Goal: Browse casually: Explore the website without a specific task or goal

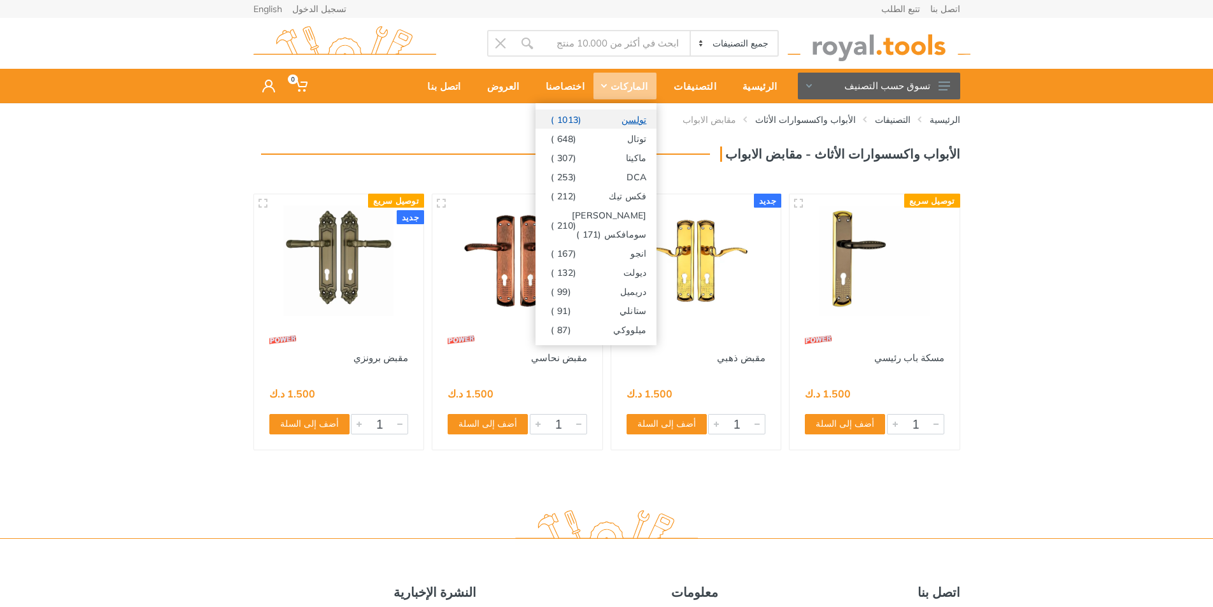
click at [581, 123] on span "(1013 )" at bounding box center [566, 120] width 31 height 10
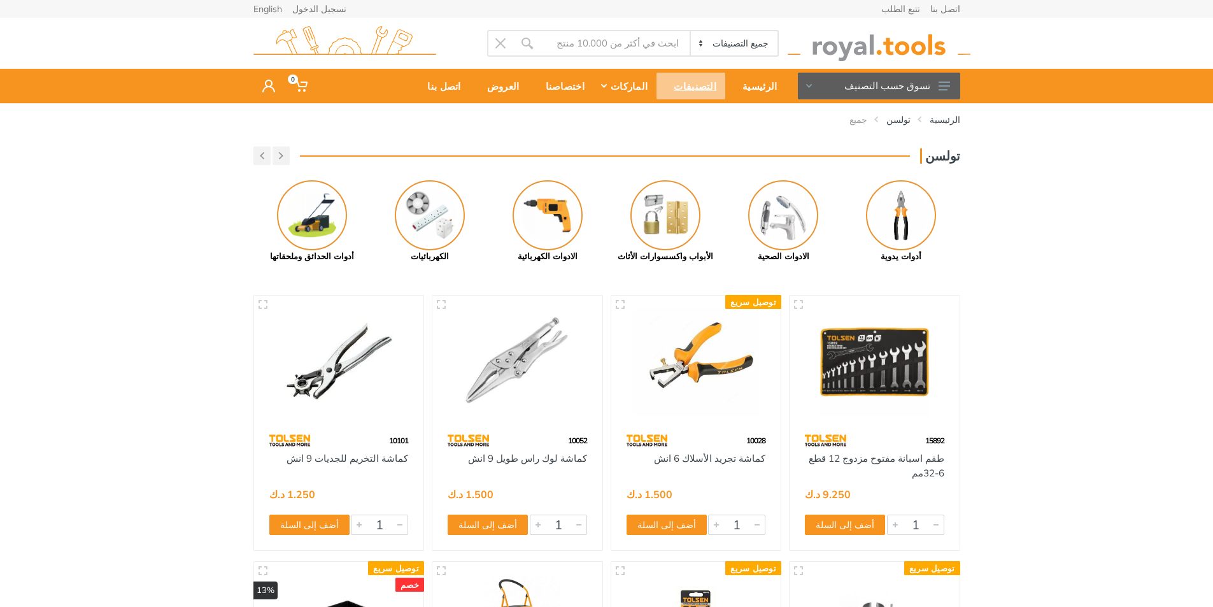
click at [712, 81] on div "التصنيفات" at bounding box center [690, 86] width 69 height 27
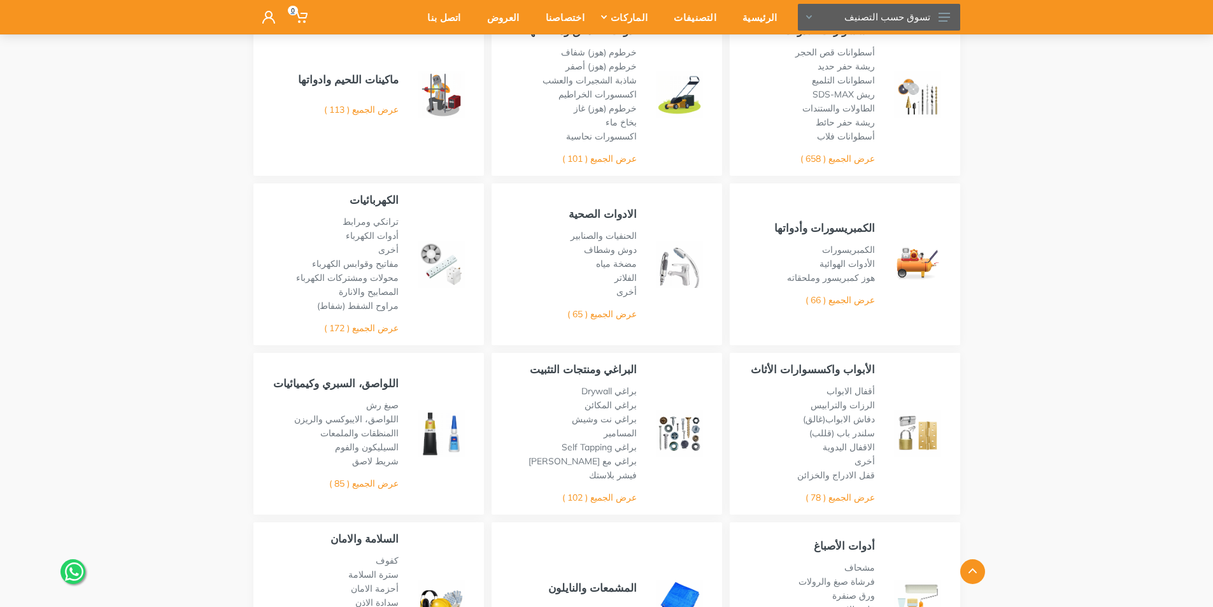
scroll to position [318, 0]
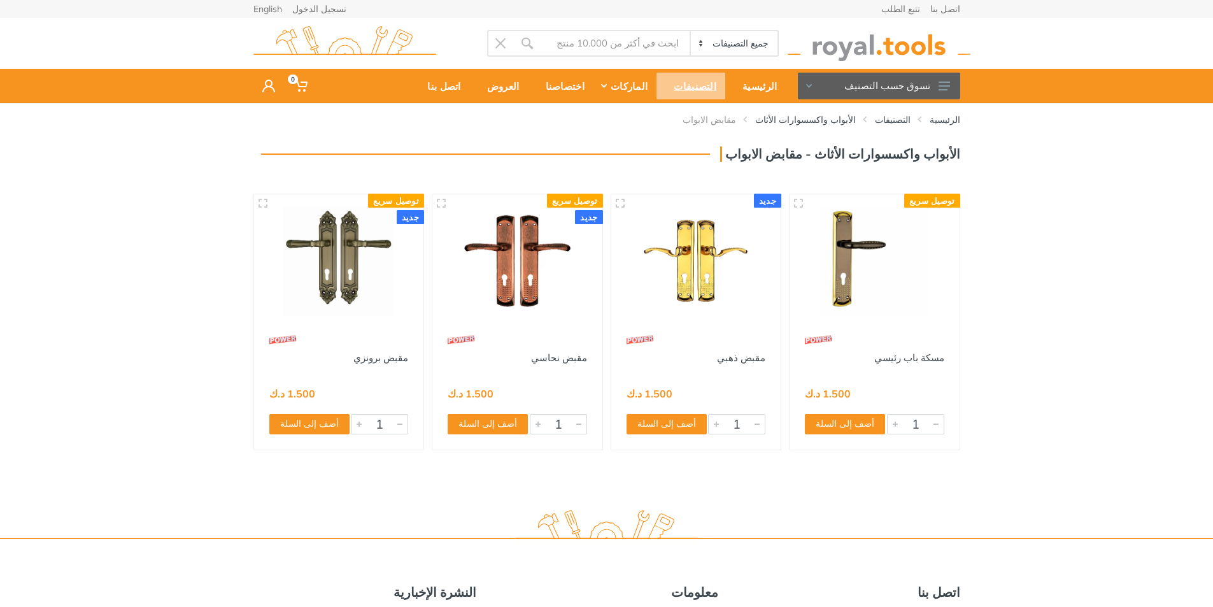
click at [701, 88] on div "التصنيفات" at bounding box center [690, 86] width 69 height 27
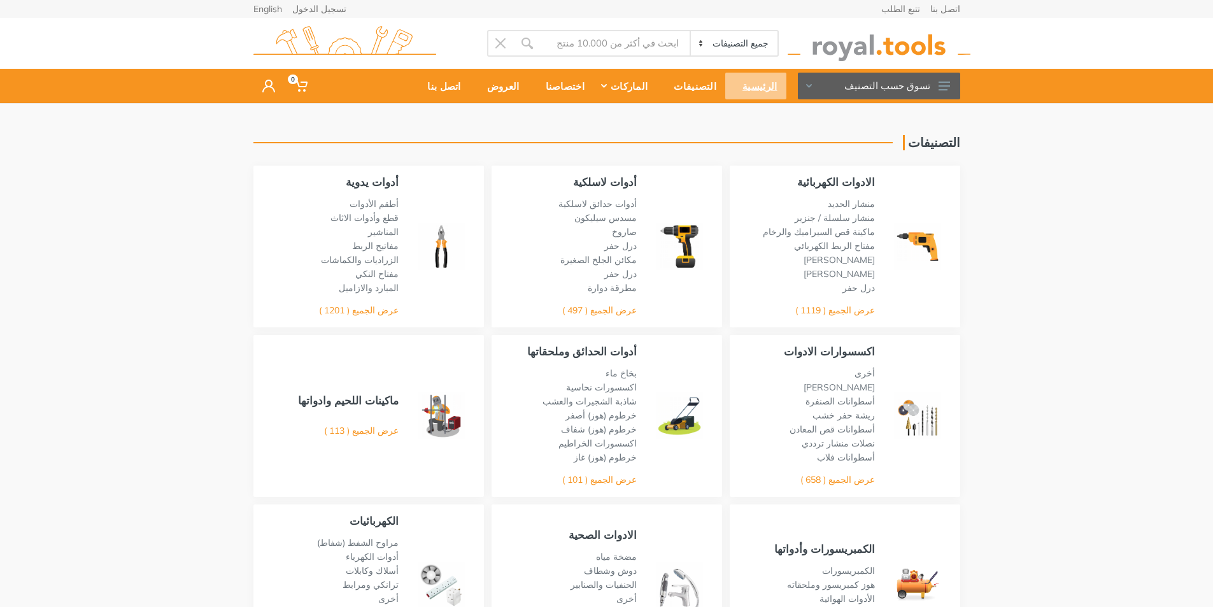
click at [763, 87] on div "الرئيسية" at bounding box center [755, 86] width 60 height 27
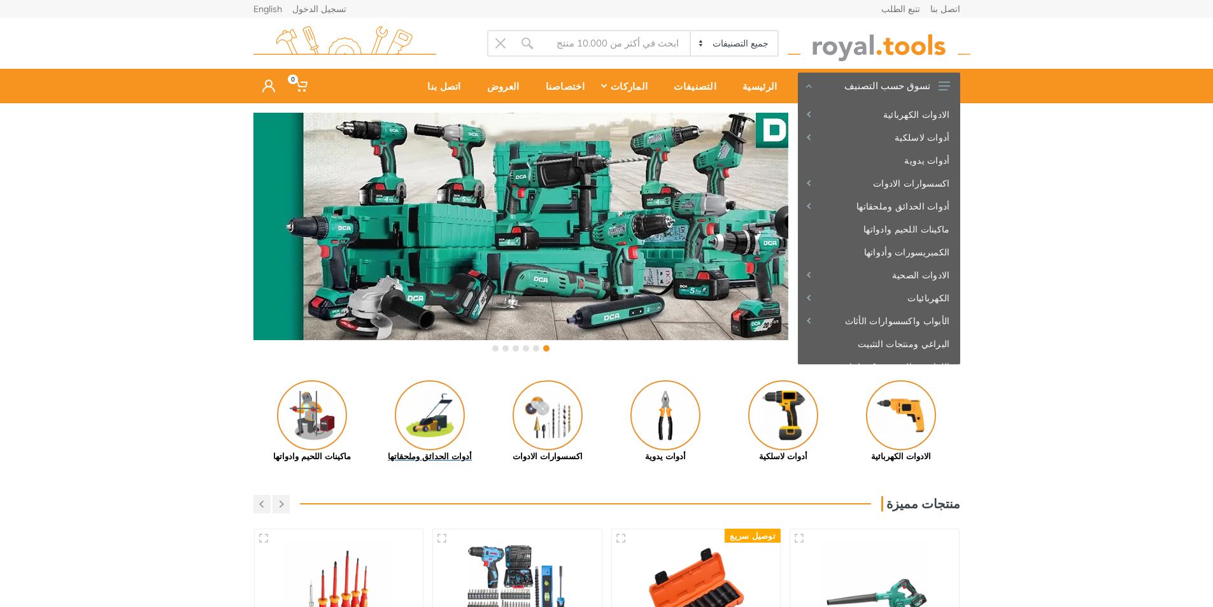
click at [442, 425] on img at bounding box center [430, 415] width 70 height 70
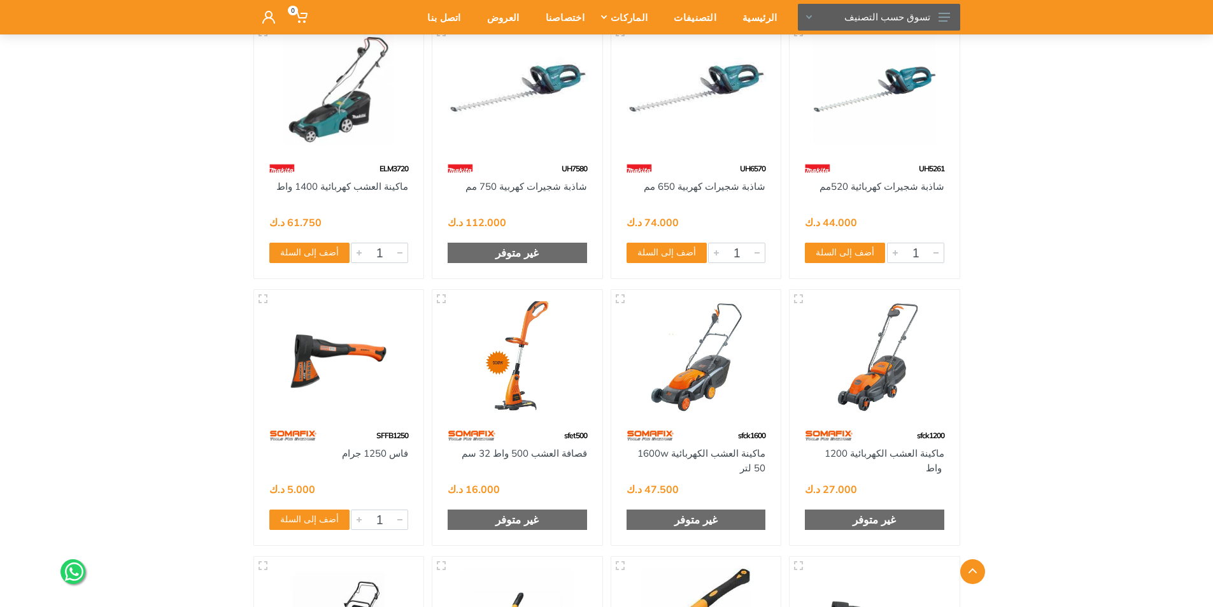
scroll to position [828, 0]
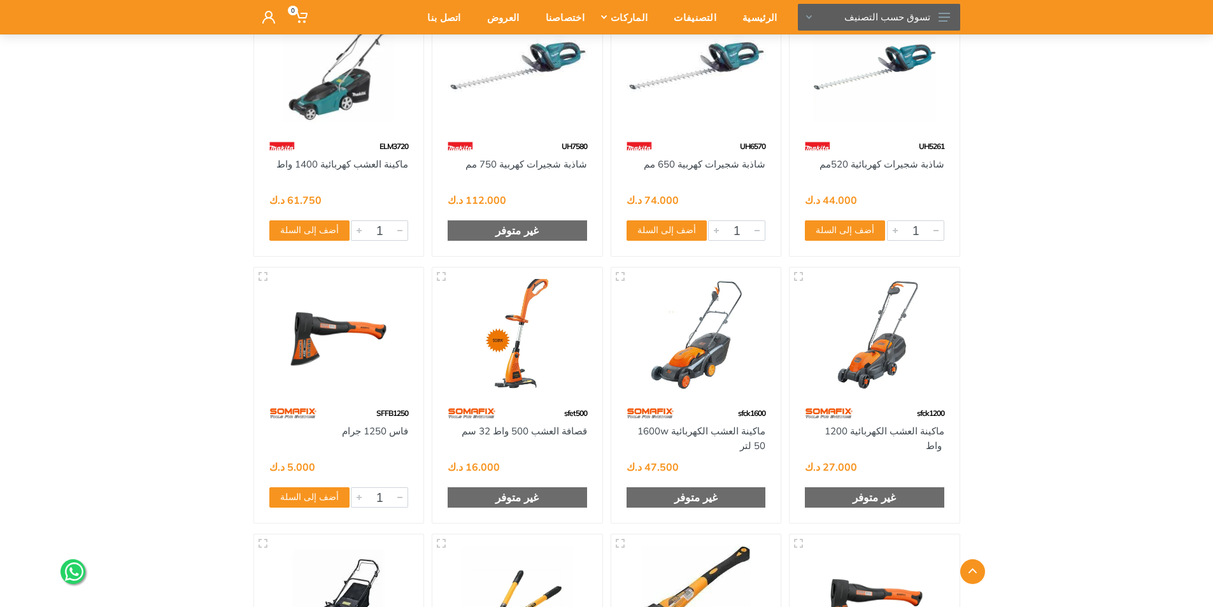
click at [890, 376] on img at bounding box center [874, 334] width 147 height 110
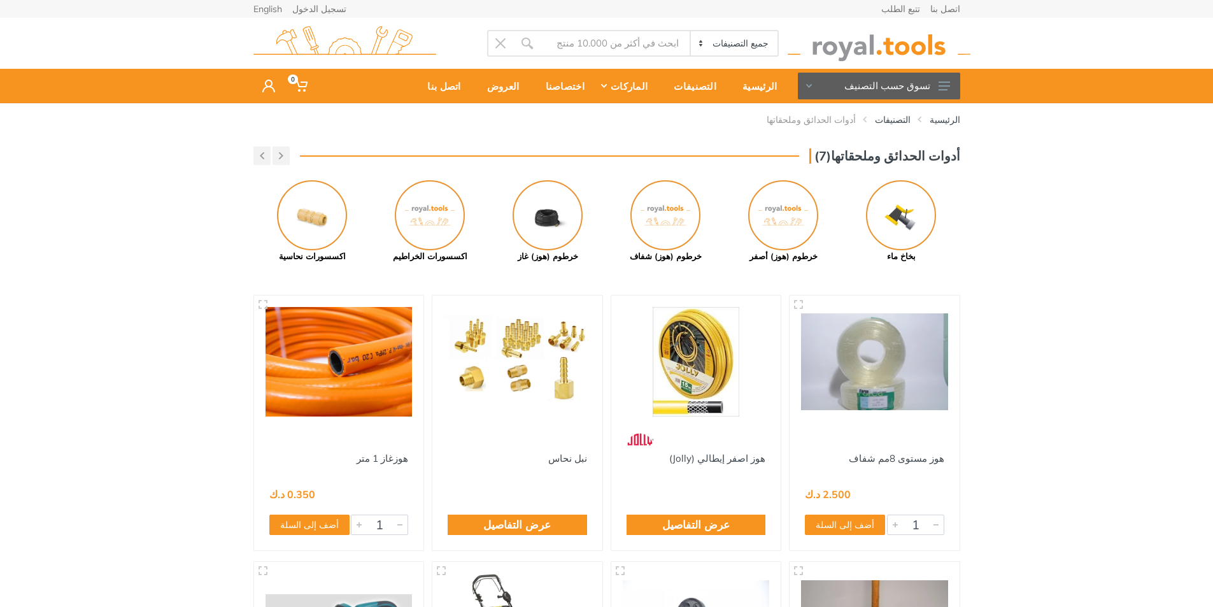
scroll to position [540, 0]
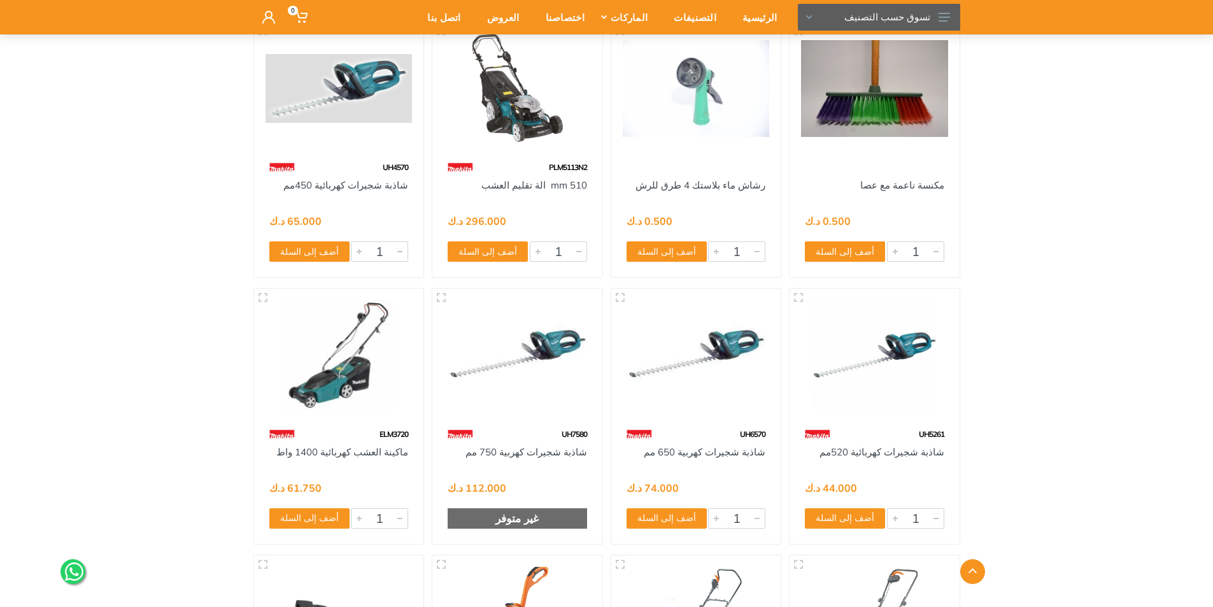
click at [358, 379] on img at bounding box center [338, 355] width 147 height 110
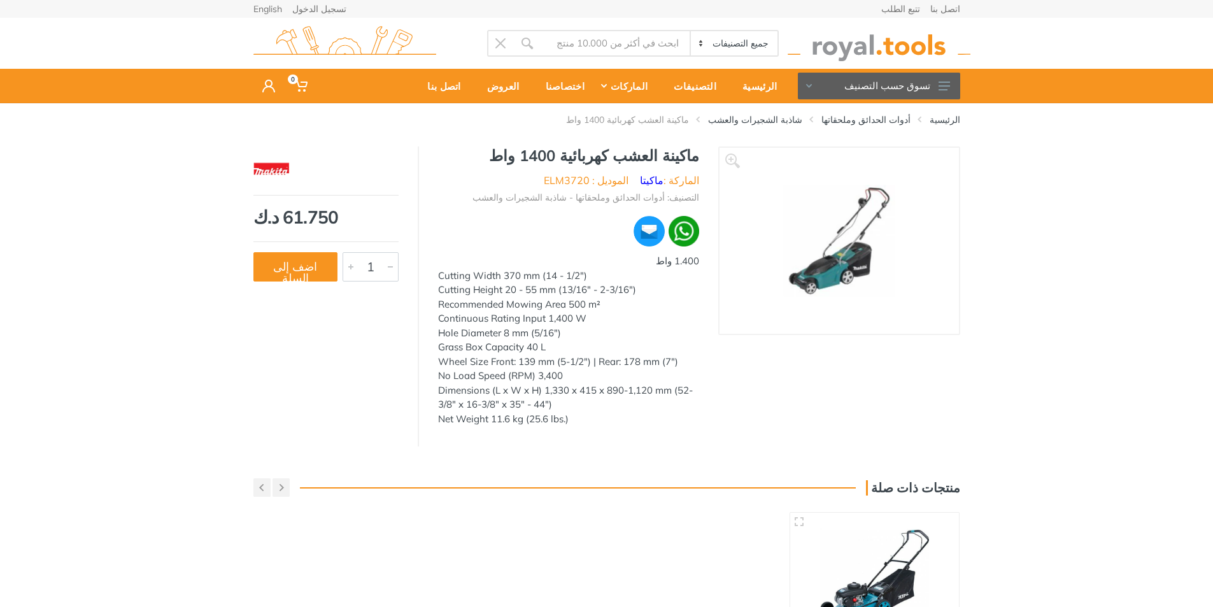
click at [842, 260] on img at bounding box center [838, 240] width 111 height 111
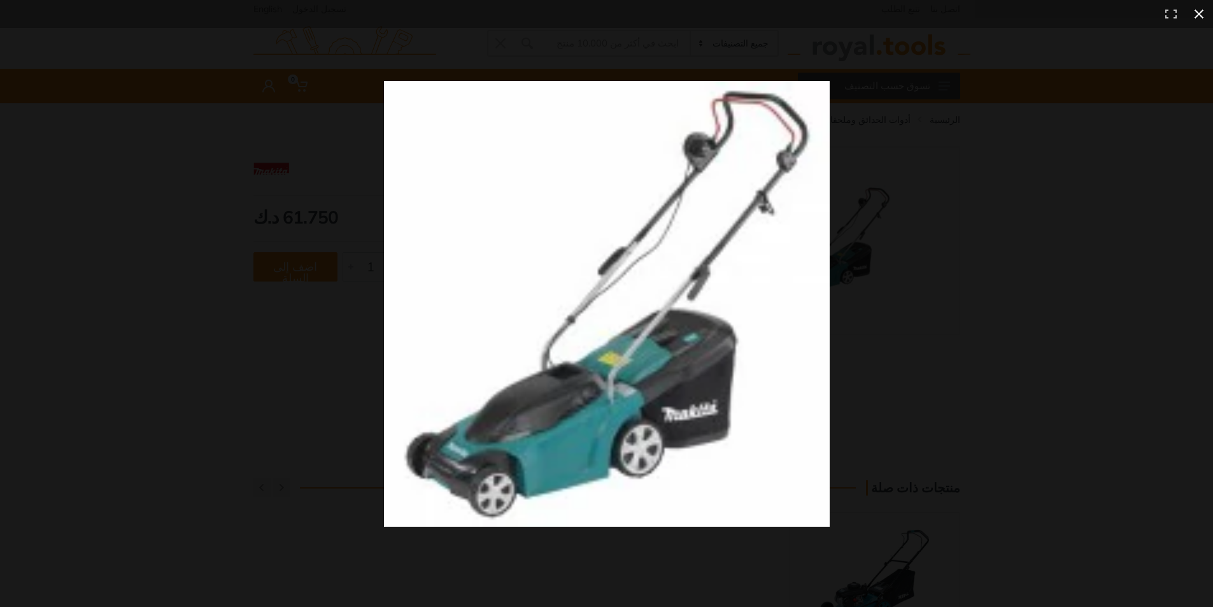
click at [859, 241] on div at bounding box center [875, 326] width 982 height 491
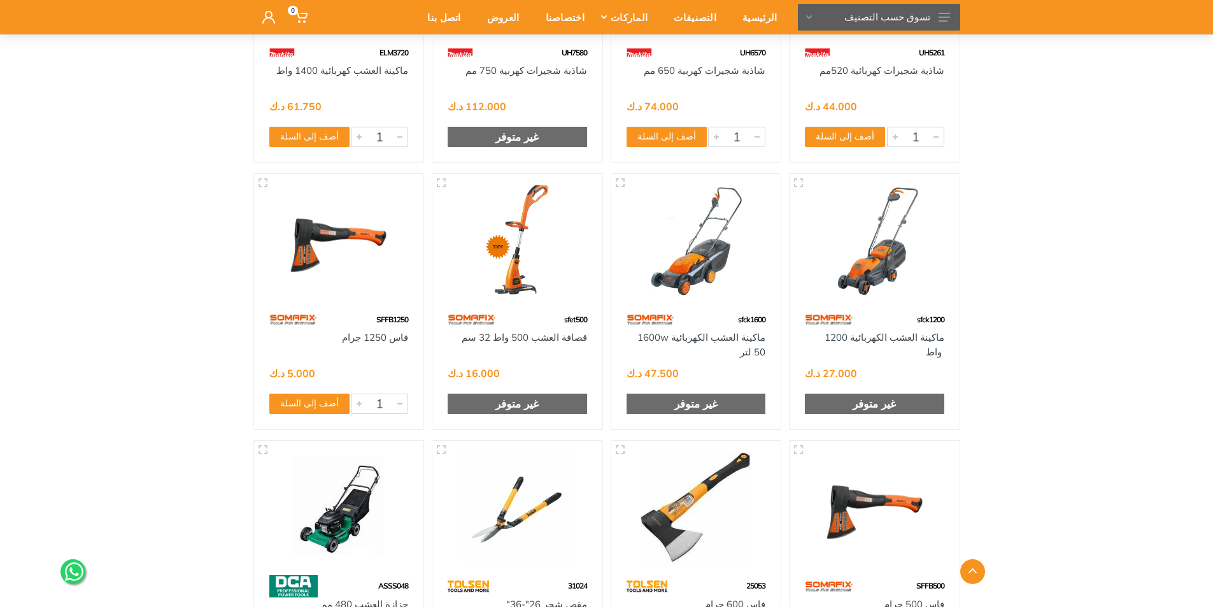
scroll to position [922, 0]
click at [711, 288] on img at bounding box center [696, 240] width 147 height 110
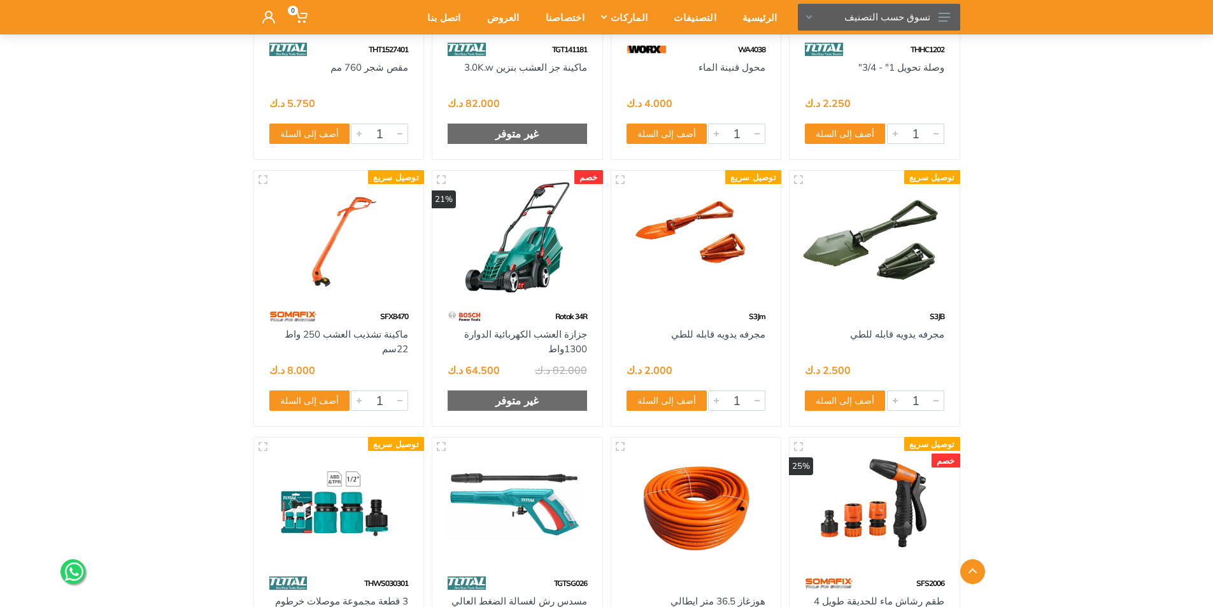
scroll to position [2546, 0]
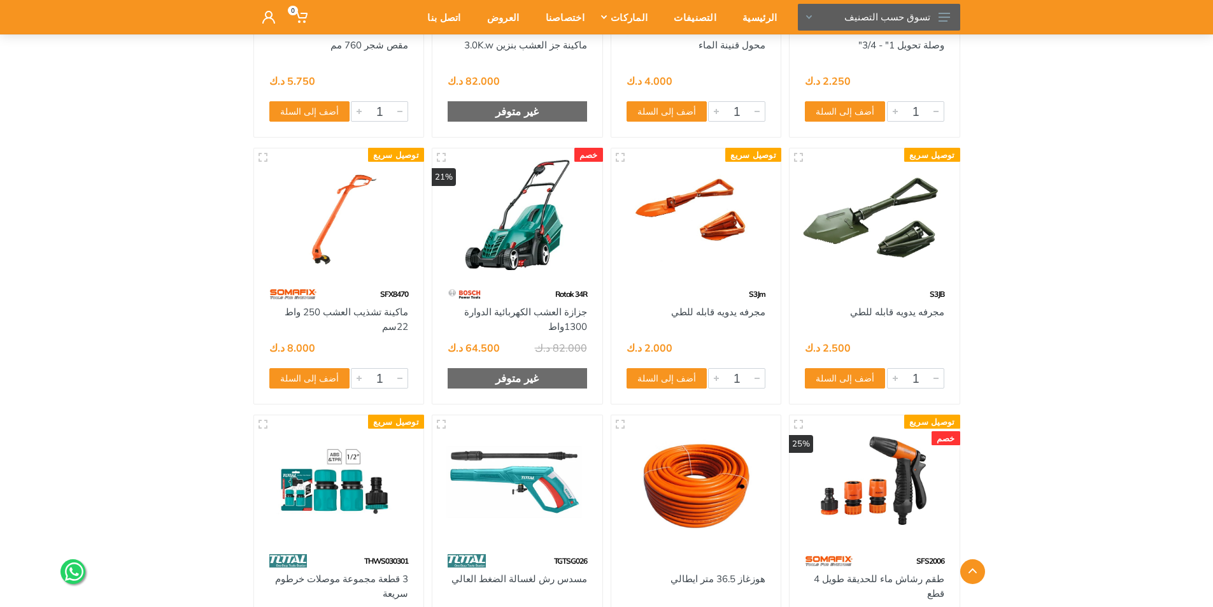
click at [516, 243] on img at bounding box center [517, 215] width 147 height 110
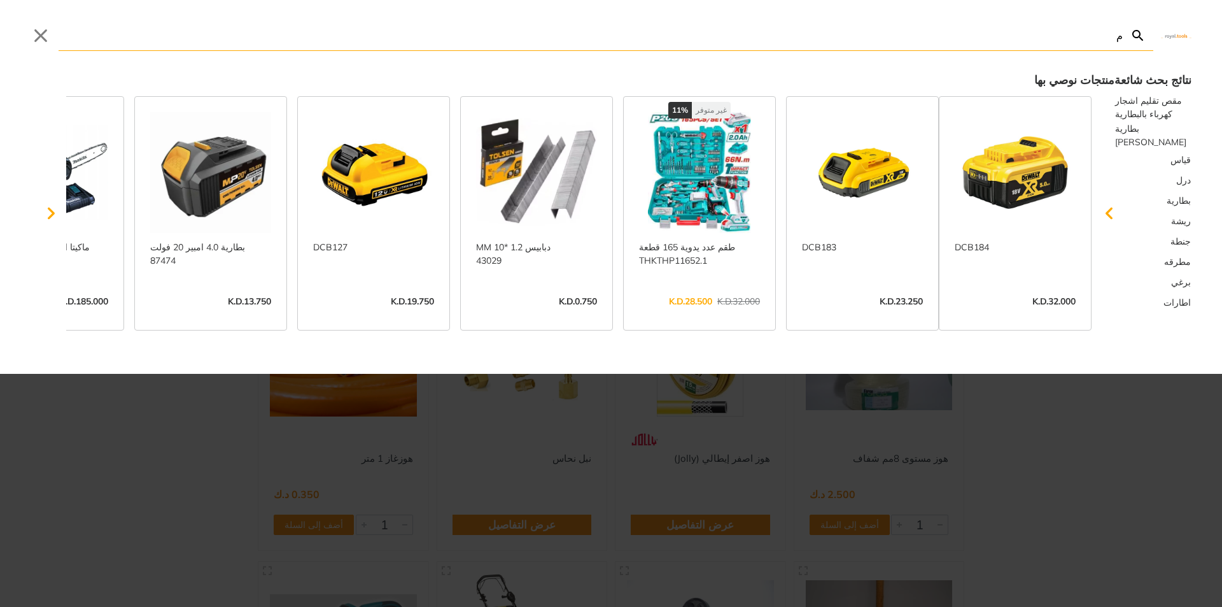
type input "م"
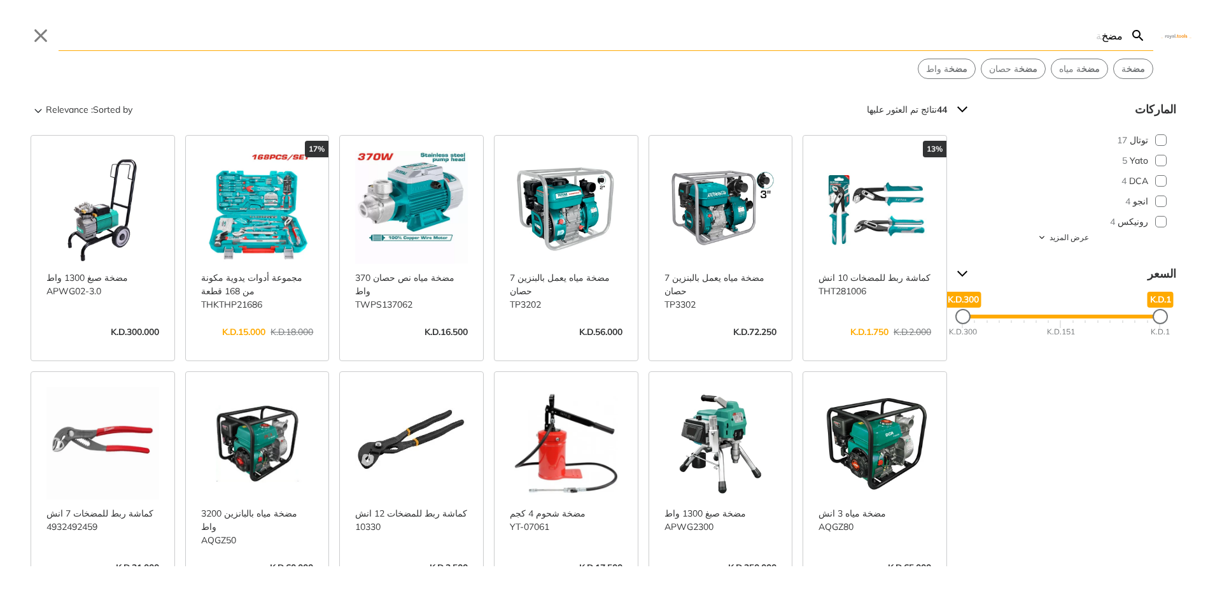
type input "مضخ"
click at [421, 345] on link "عرض المزيد ->" at bounding box center [411, 345] width 113 height 0
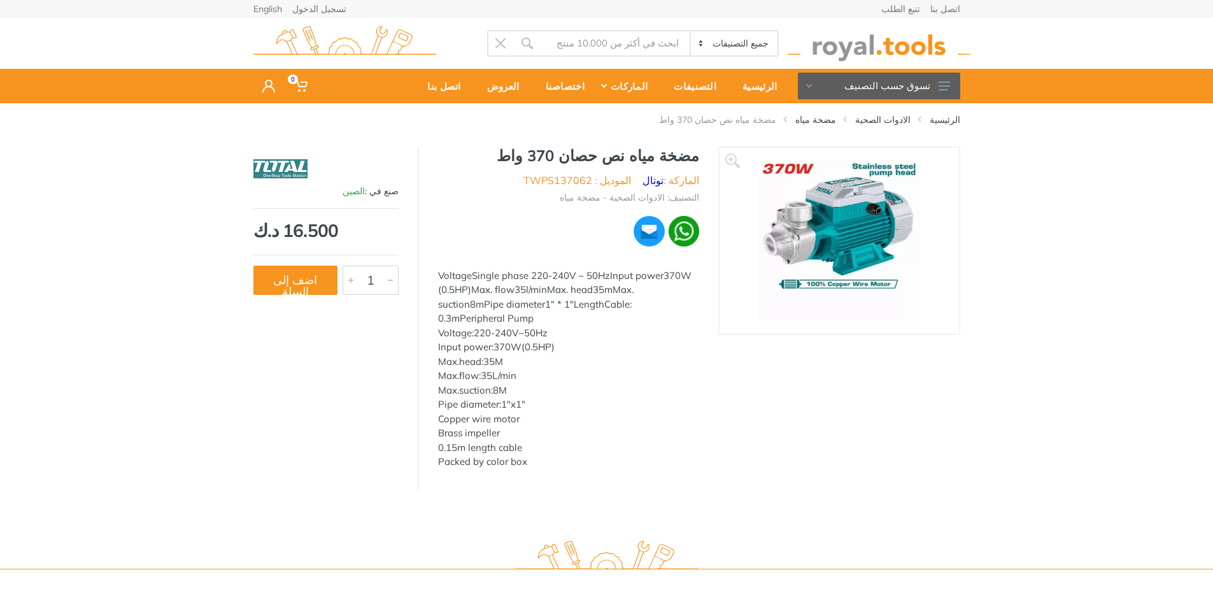
type input "مضخ"
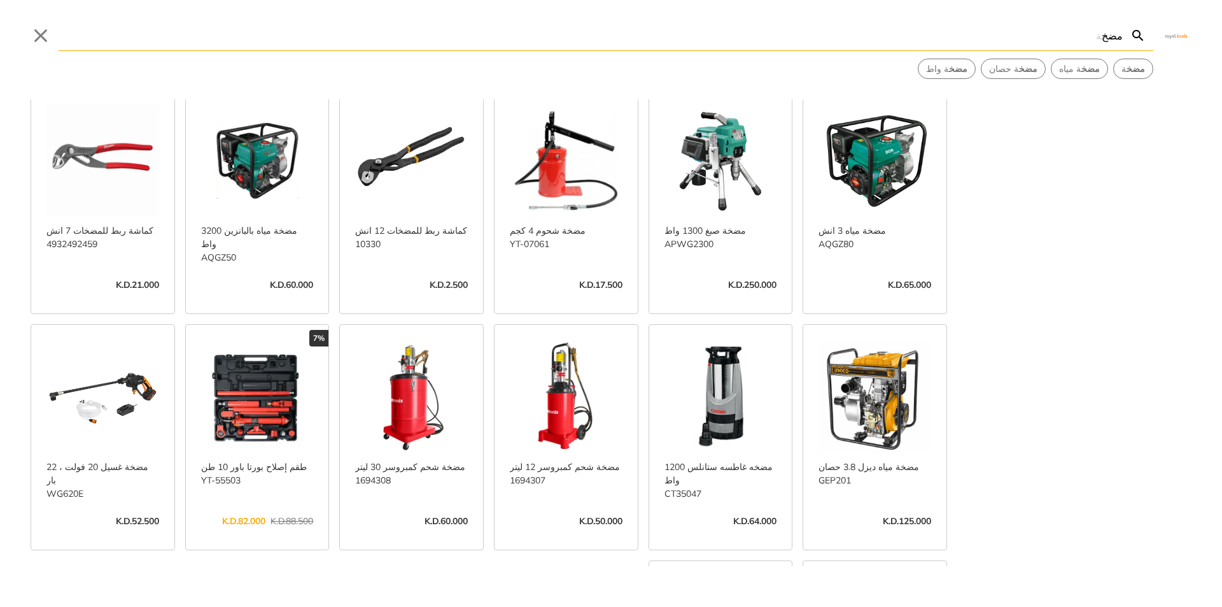
scroll to position [293, 0]
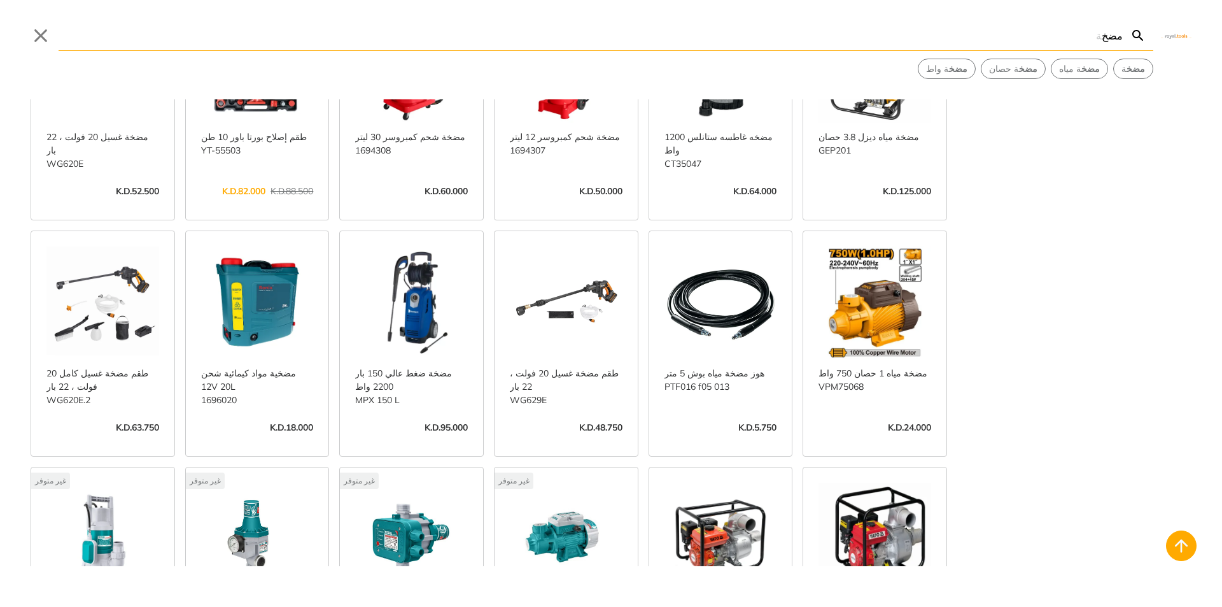
scroll to position [611, 0]
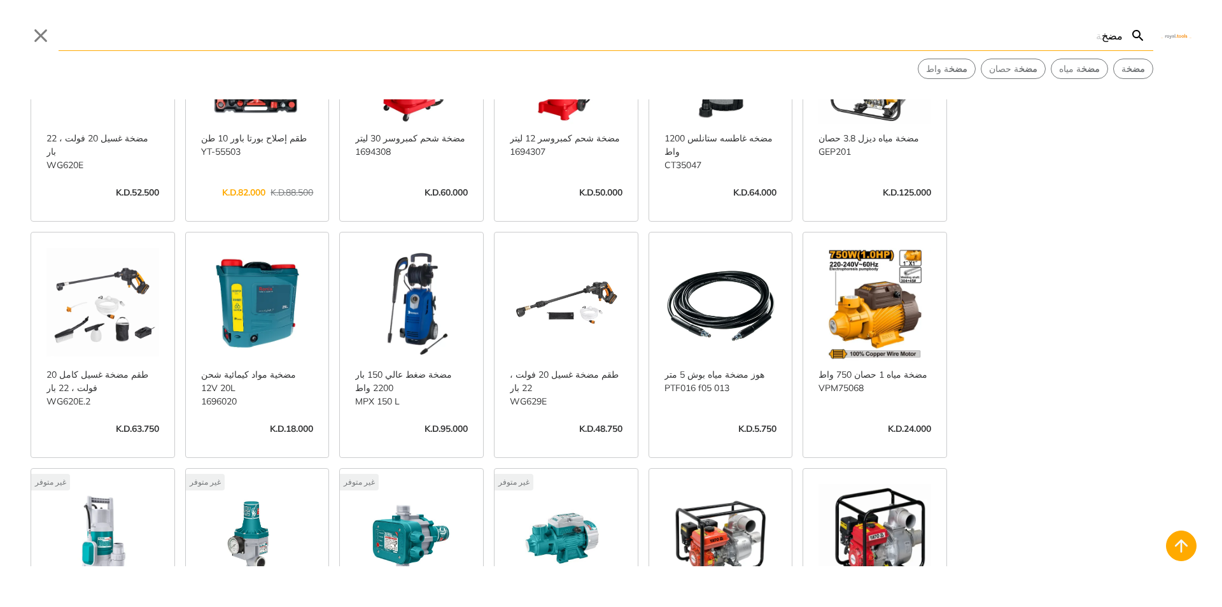
click at [896, 442] on link "عرض المزيد ->" at bounding box center [875, 442] width 113 height 0
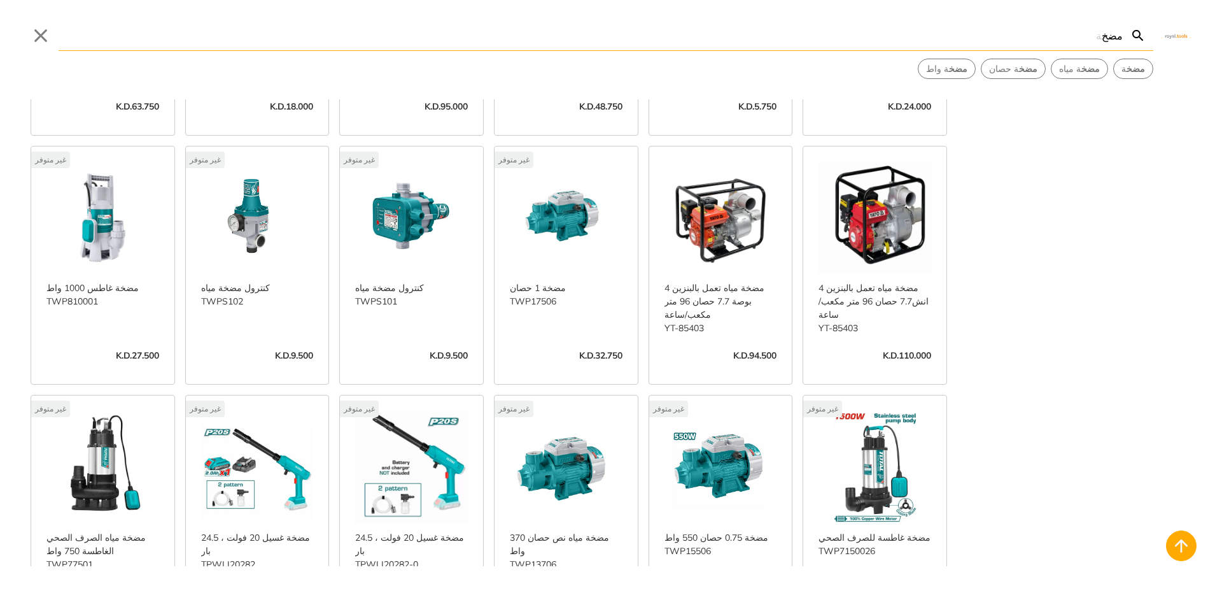
scroll to position [1109, 0]
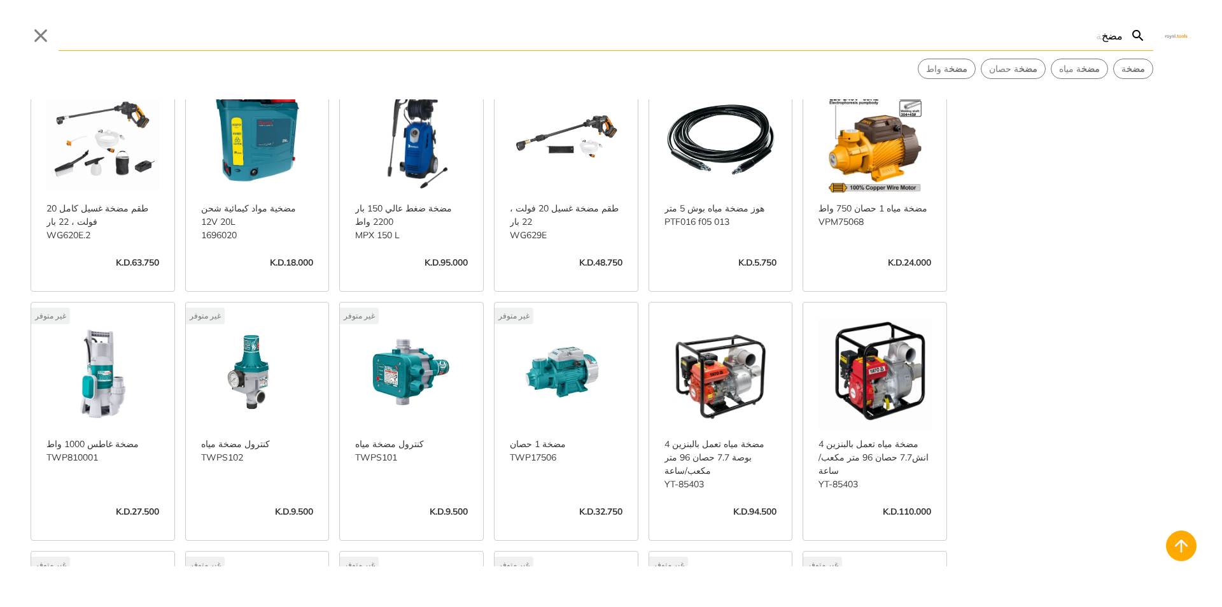
scroll to position [791, 0]
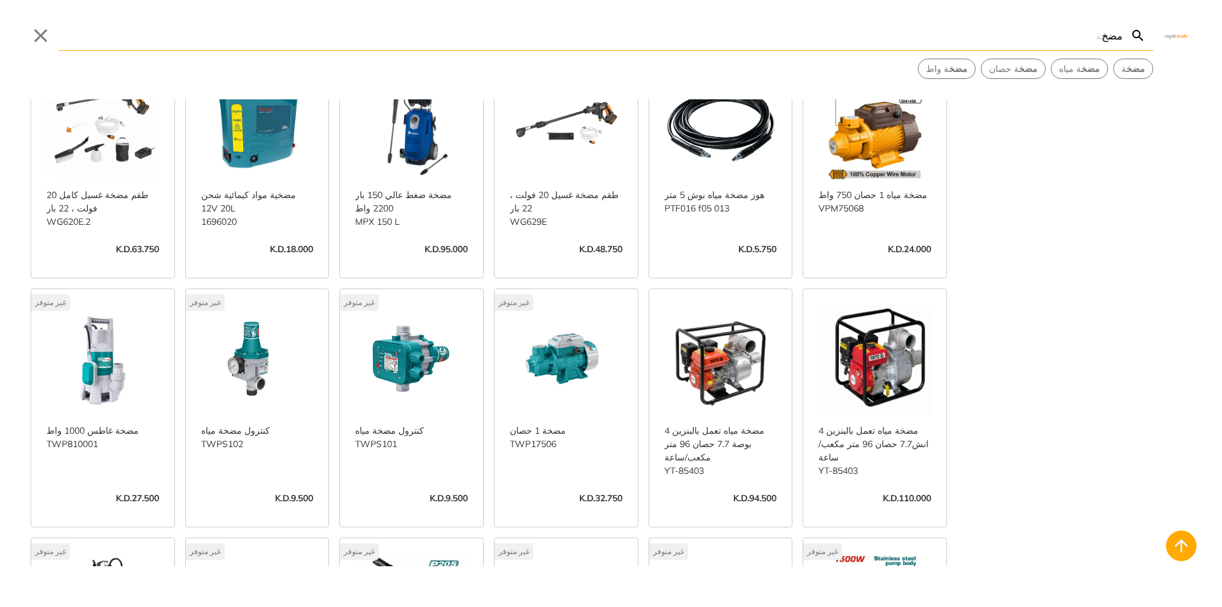
click at [402, 511] on link "عرض المزيد ->" at bounding box center [411, 511] width 113 height 0
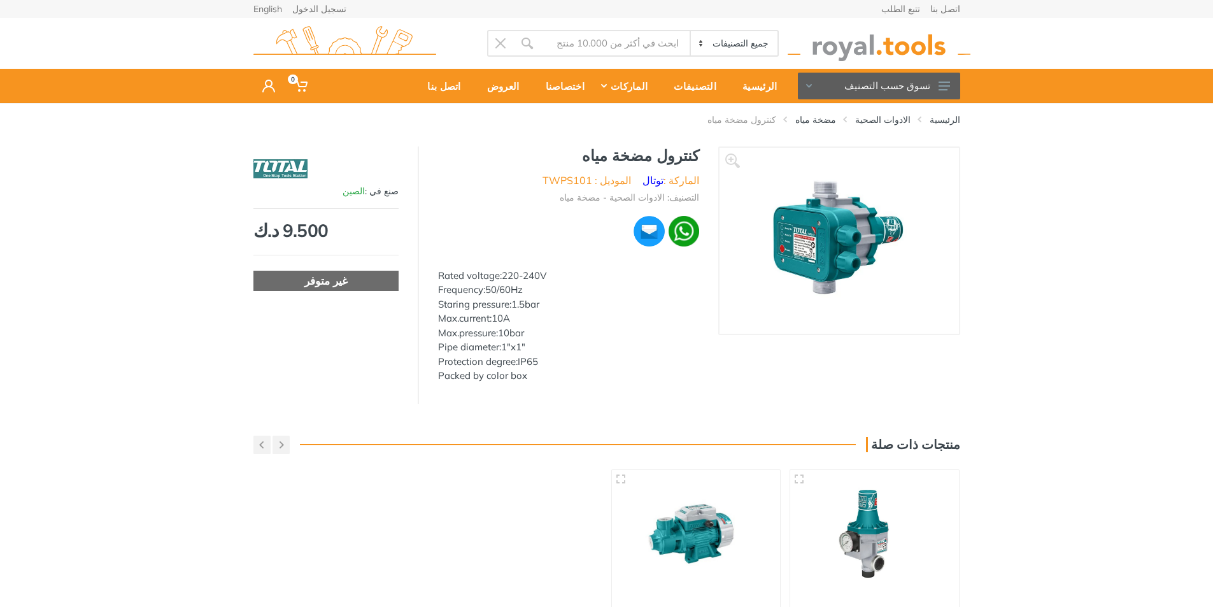
type input "مضخ"
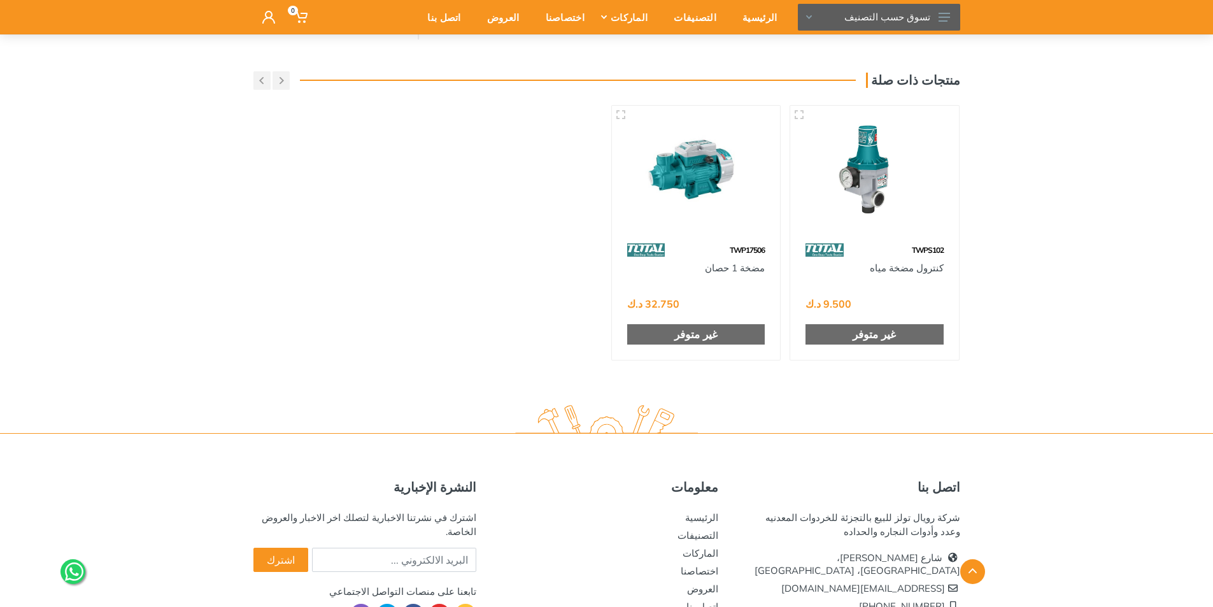
scroll to position [382, 0]
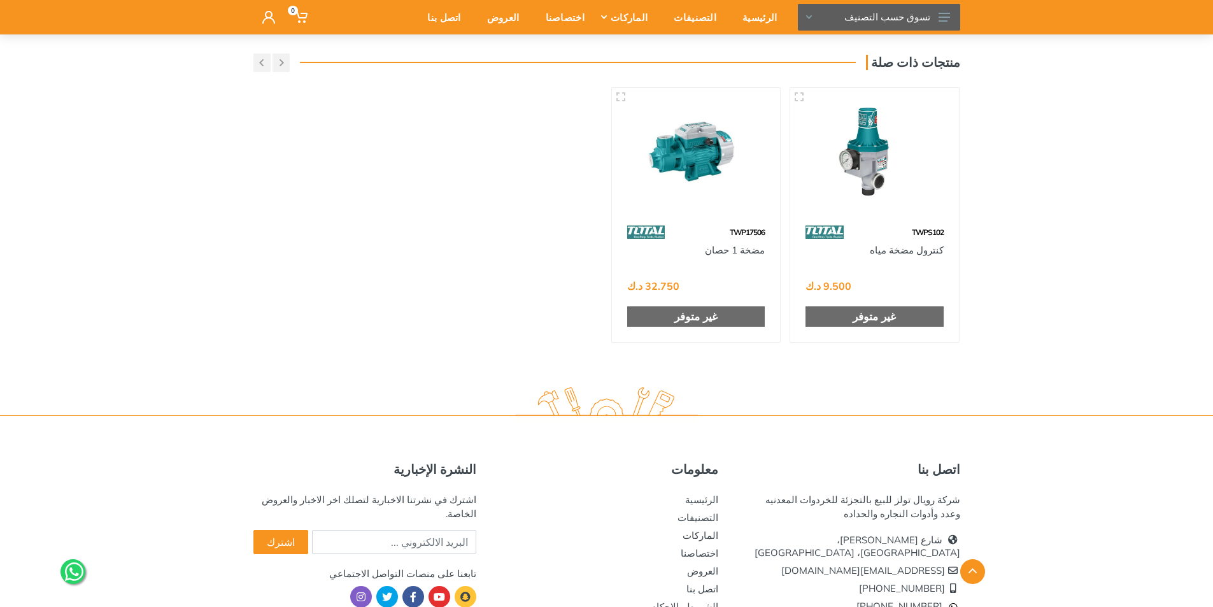
click at [894, 164] on img at bounding box center [874, 153] width 146 height 109
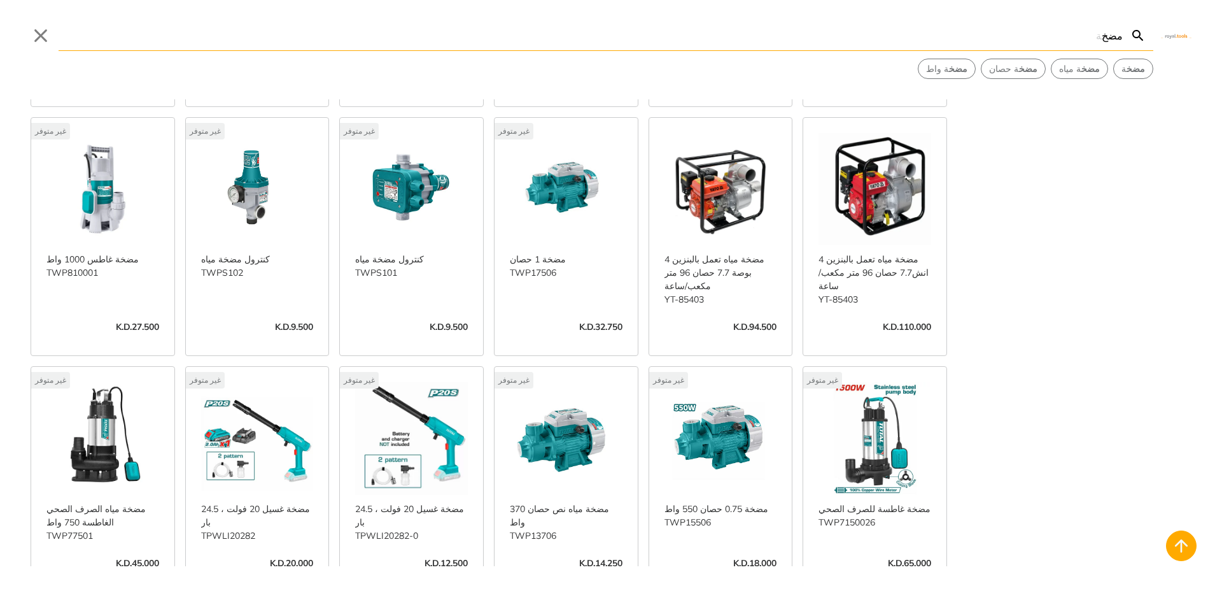
scroll to position [961, 0]
click at [129, 341] on link "عرض المزيد ->" at bounding box center [102, 341] width 113 height 0
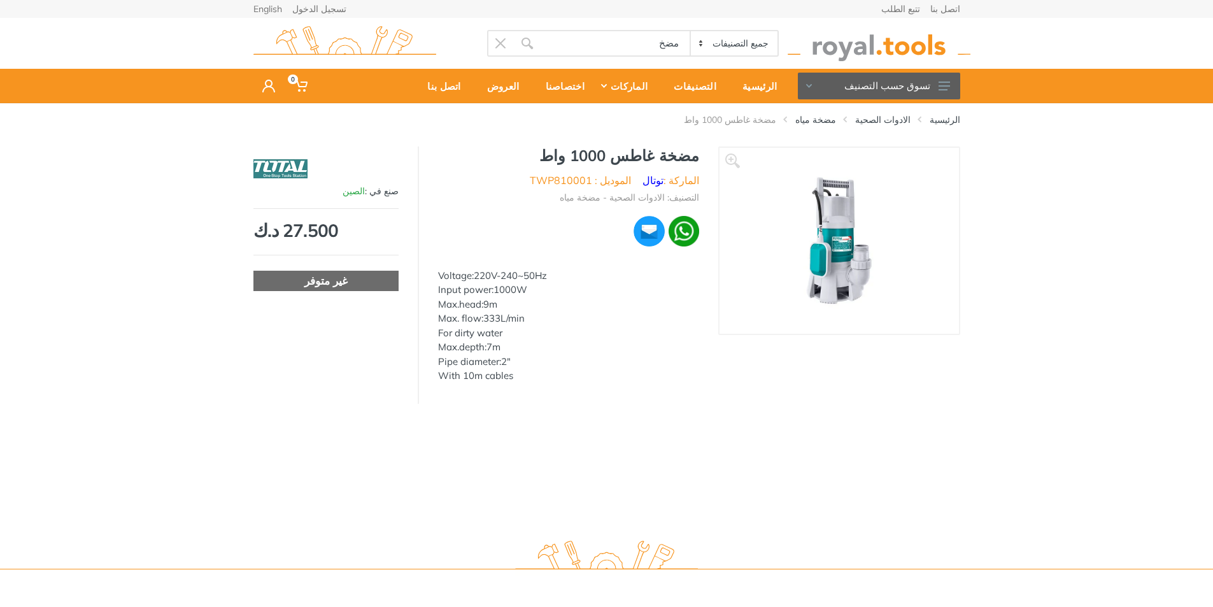
click at [850, 243] on img at bounding box center [839, 240] width 160 height 160
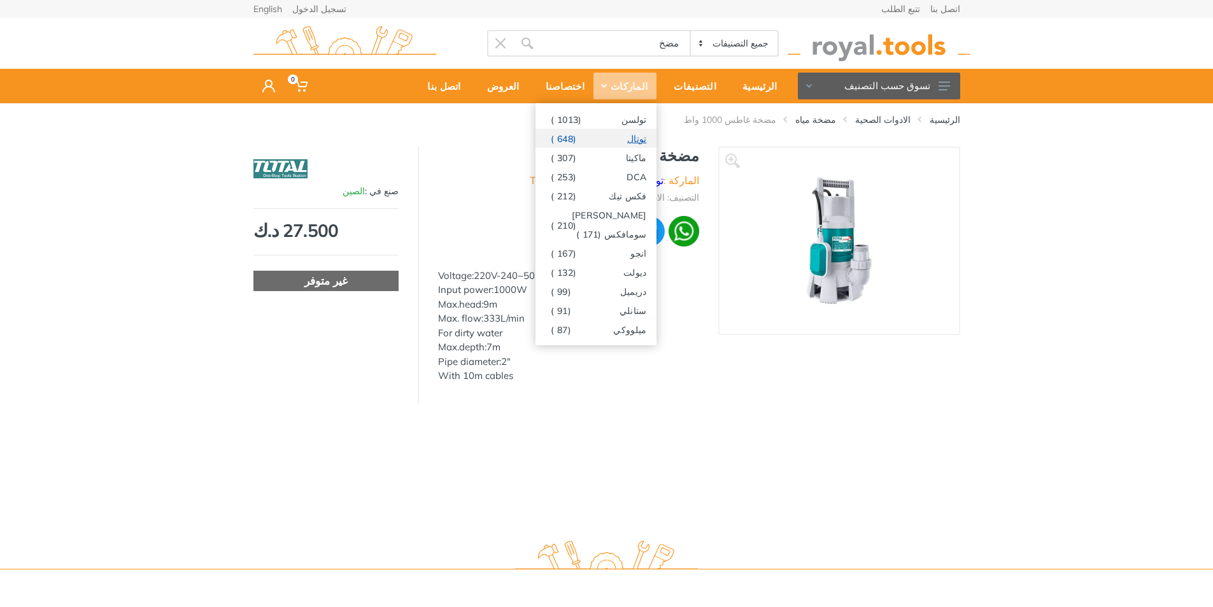
click at [642, 143] on link "توتال (648 )" at bounding box center [595, 138] width 121 height 19
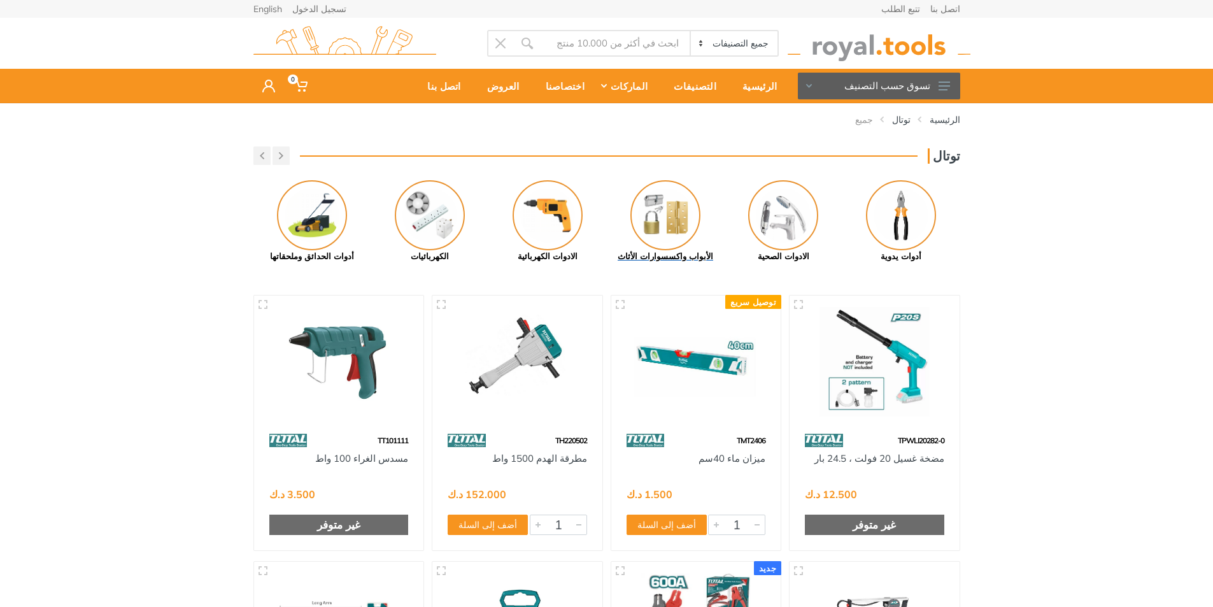
click at [655, 222] on img at bounding box center [665, 215] width 70 height 70
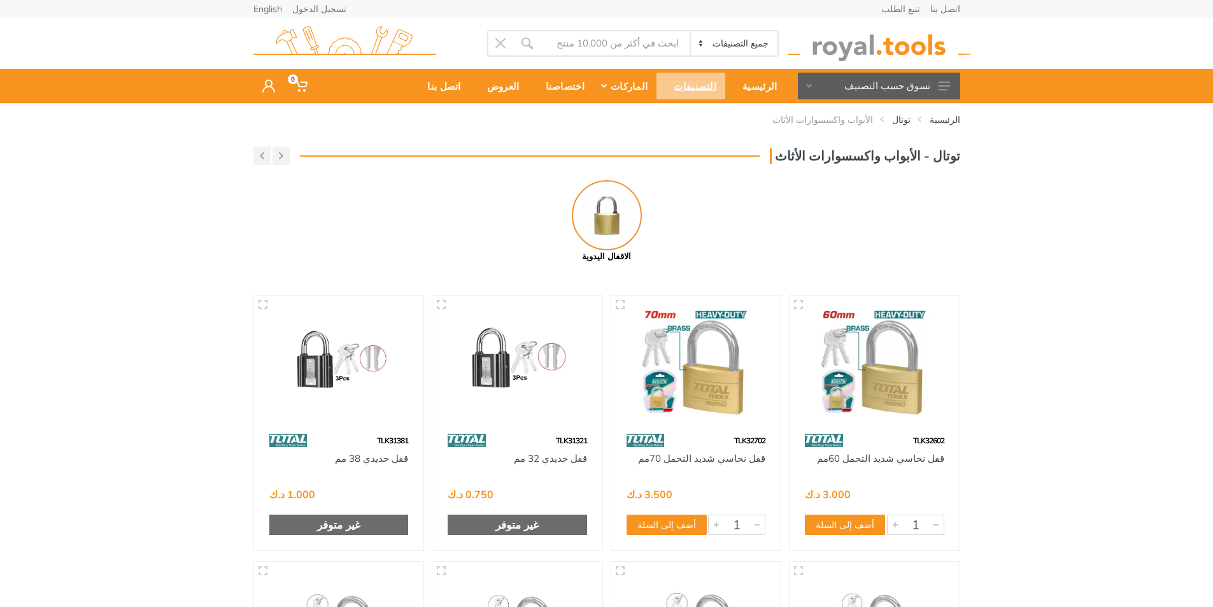
click at [714, 90] on div "التصنيفات" at bounding box center [690, 86] width 69 height 27
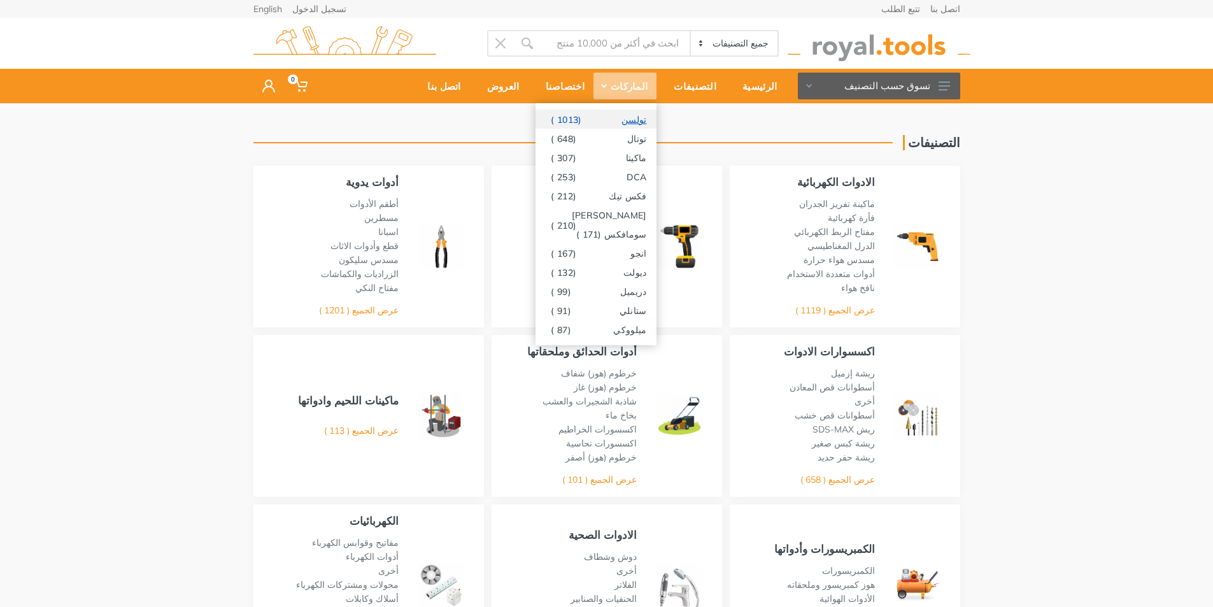
click at [621, 122] on link "تولسن (1013 )" at bounding box center [595, 118] width 121 height 19
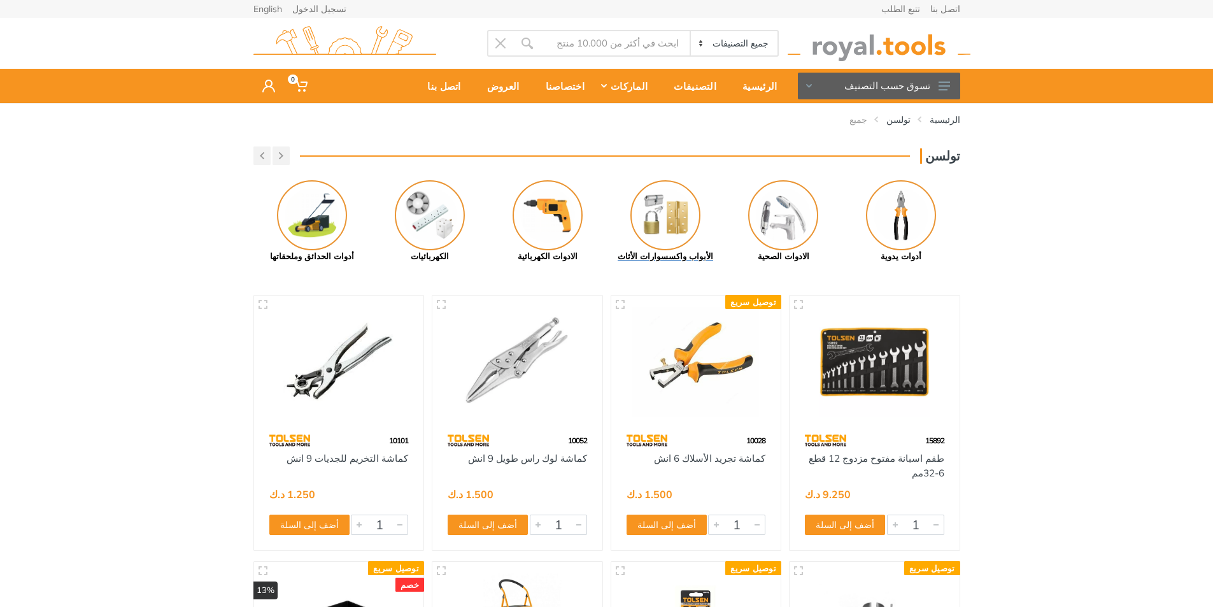
click at [669, 216] on img at bounding box center [665, 215] width 70 height 70
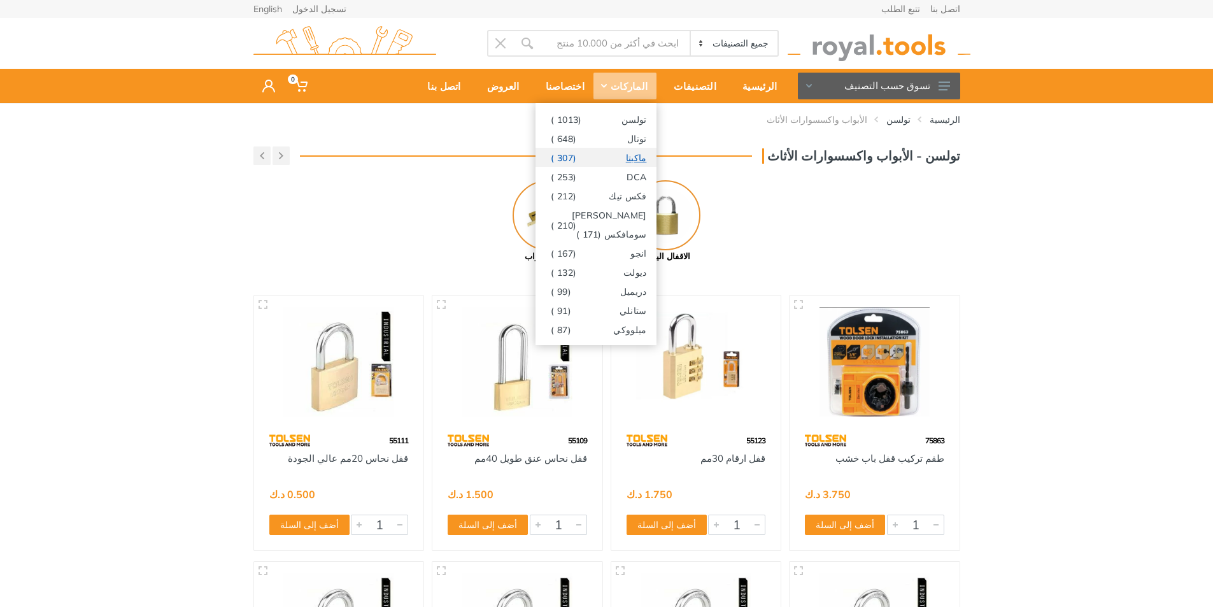
click at [628, 157] on link "ماكيتا (307 )" at bounding box center [595, 157] width 121 height 19
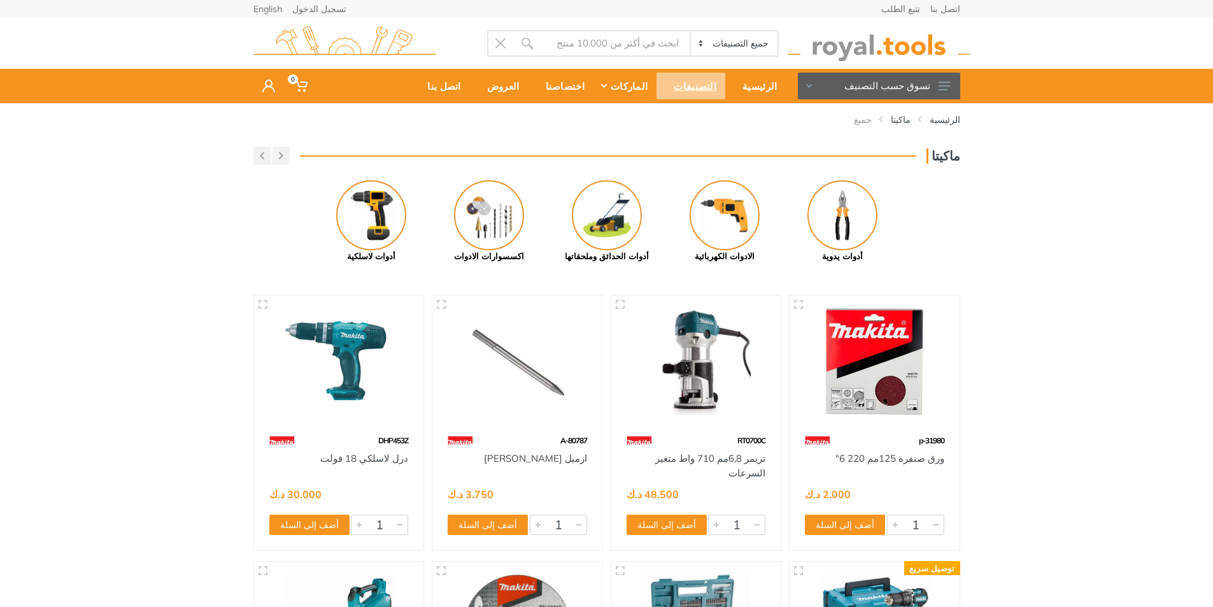
click at [710, 92] on div "التصنيفات" at bounding box center [690, 86] width 69 height 27
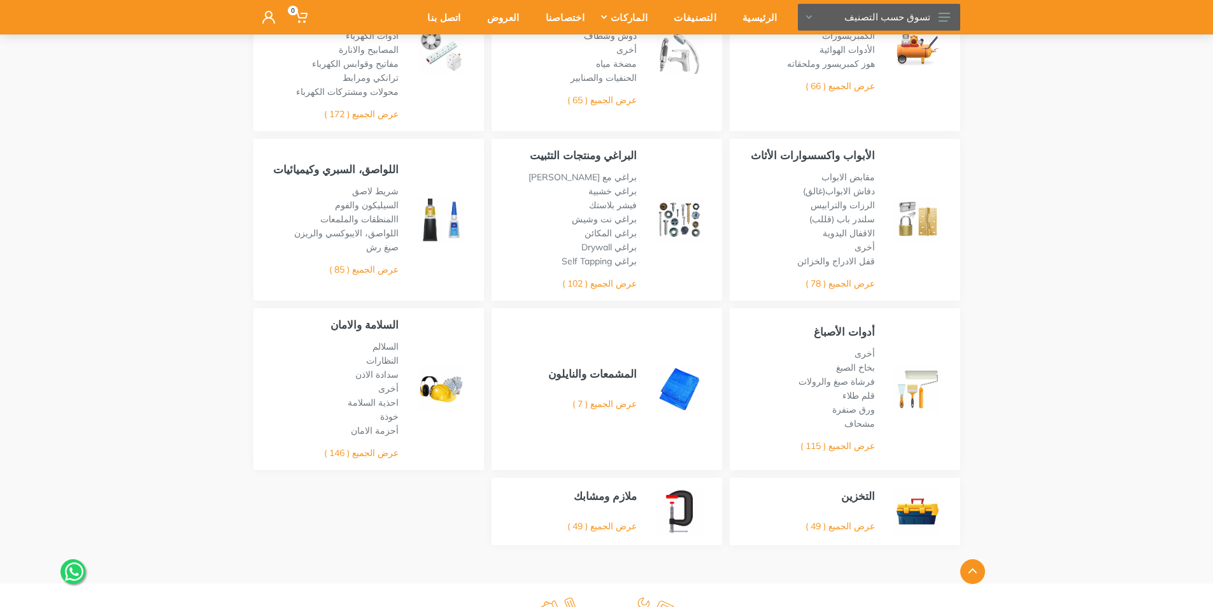
scroll to position [509, 0]
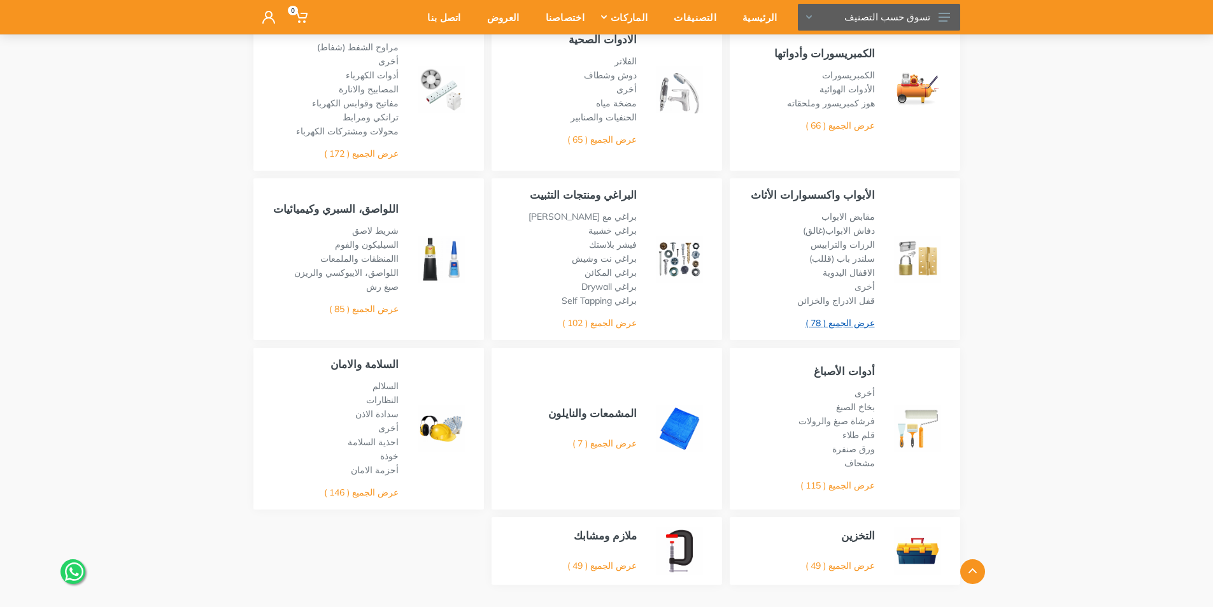
click at [828, 317] on link "عرض الجميع ( 78 )" at bounding box center [839, 322] width 69 height 11
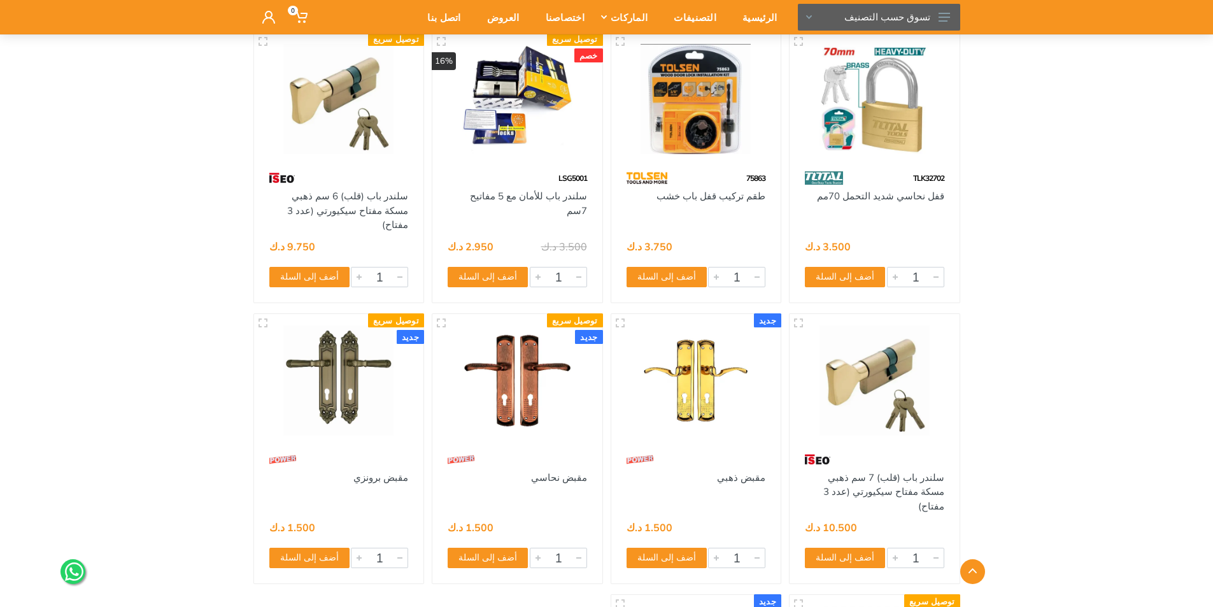
scroll to position [5029, 0]
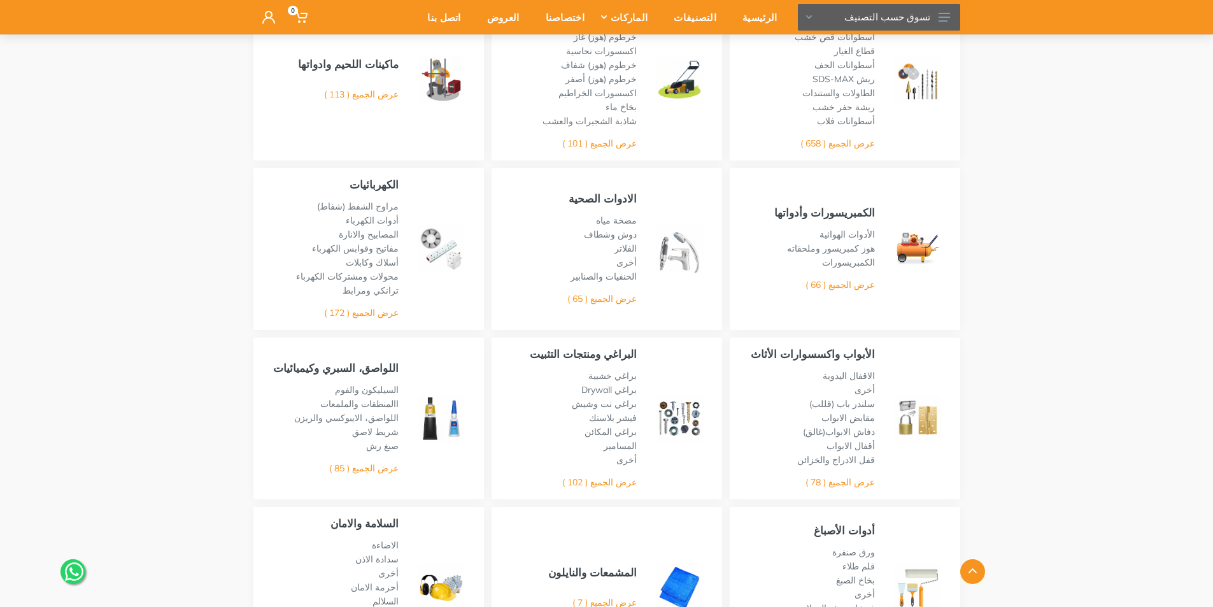
scroll to position [318, 0]
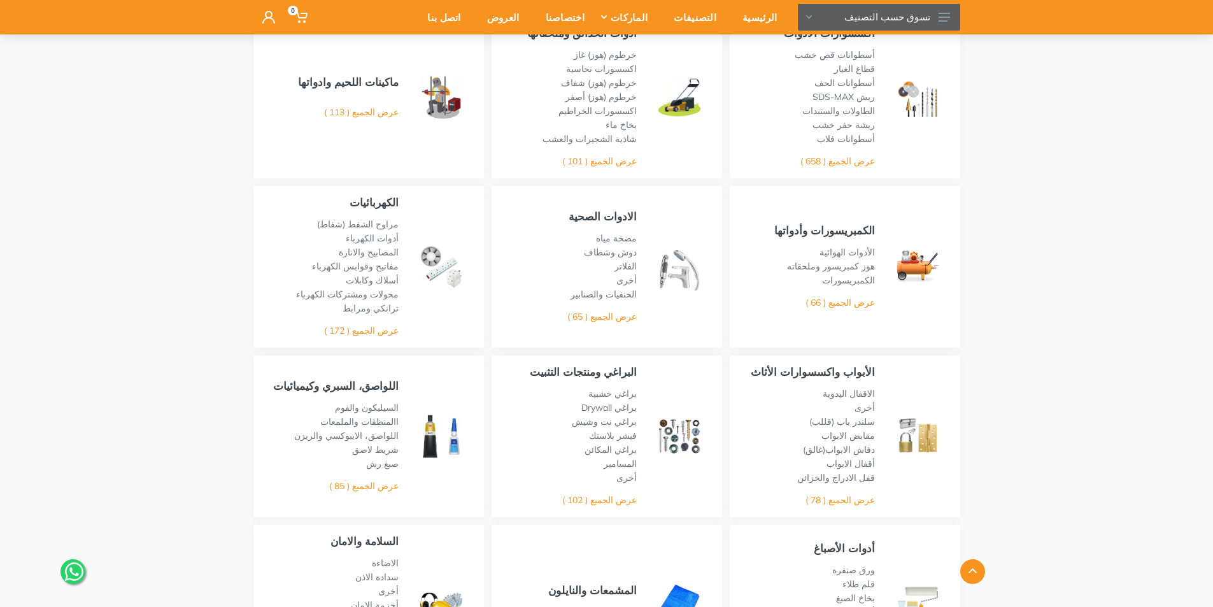
click at [670, 264] on img at bounding box center [679, 266] width 47 height 47
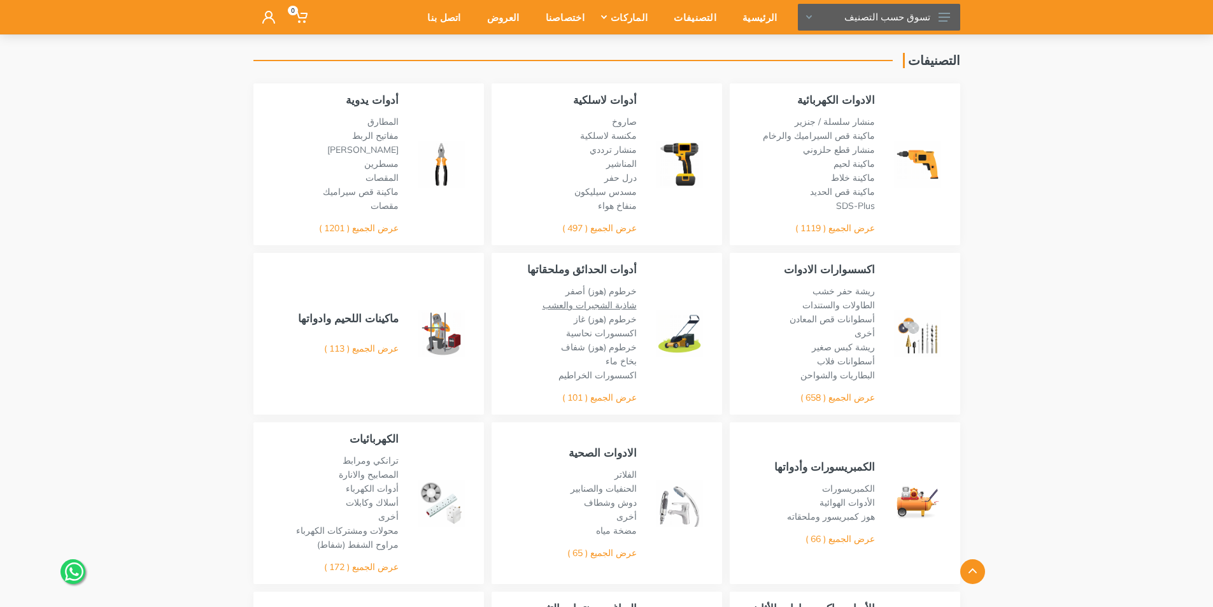
scroll to position [255, 0]
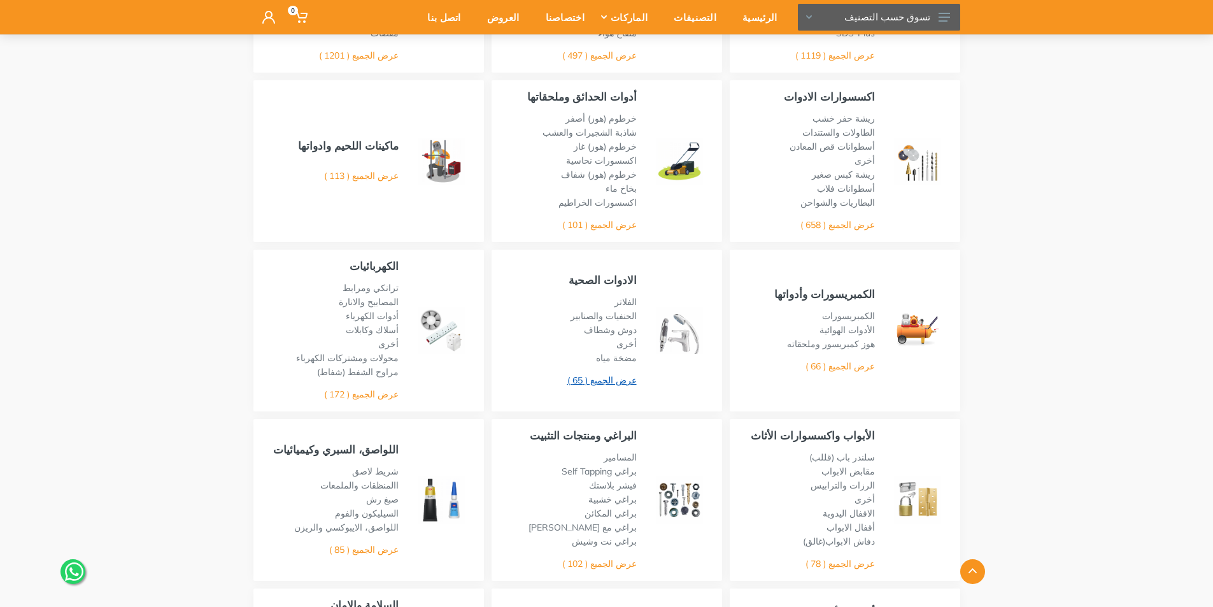
click at [615, 377] on link "عرض الجميع ( 65 )" at bounding box center [601, 379] width 69 height 11
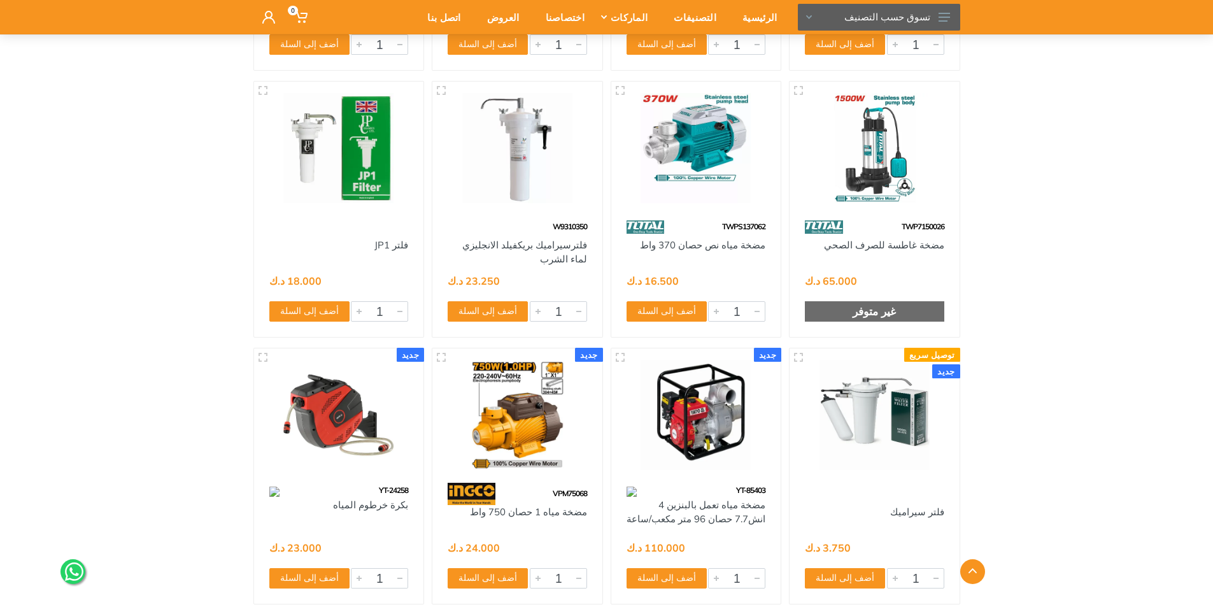
scroll to position [4010, 0]
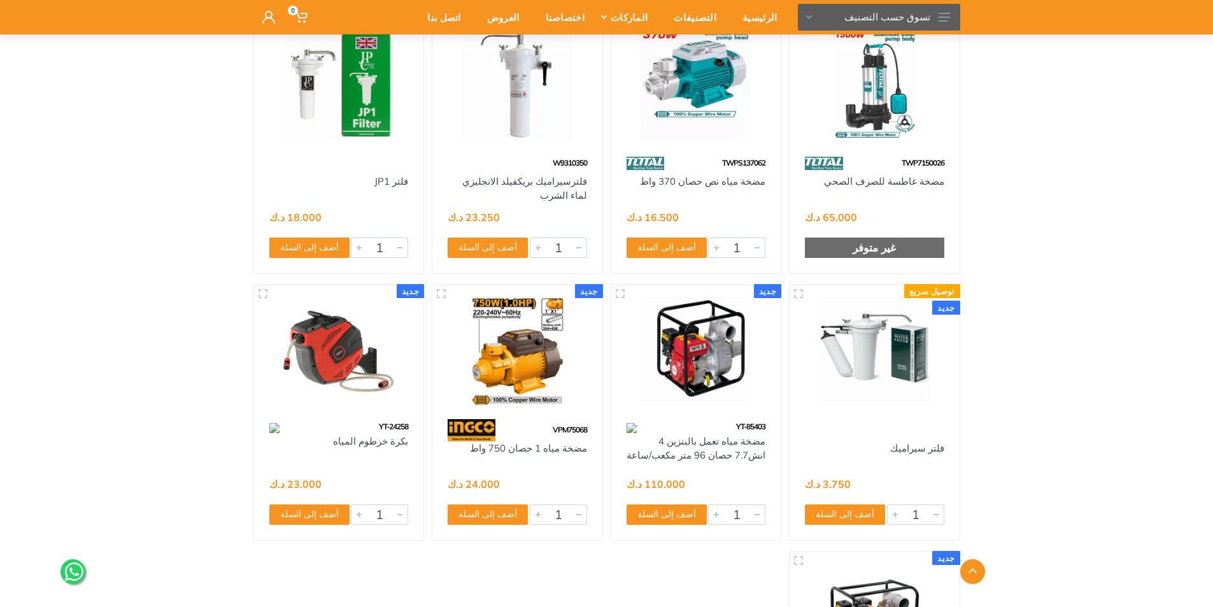
click at [346, 373] on img at bounding box center [338, 351] width 147 height 110
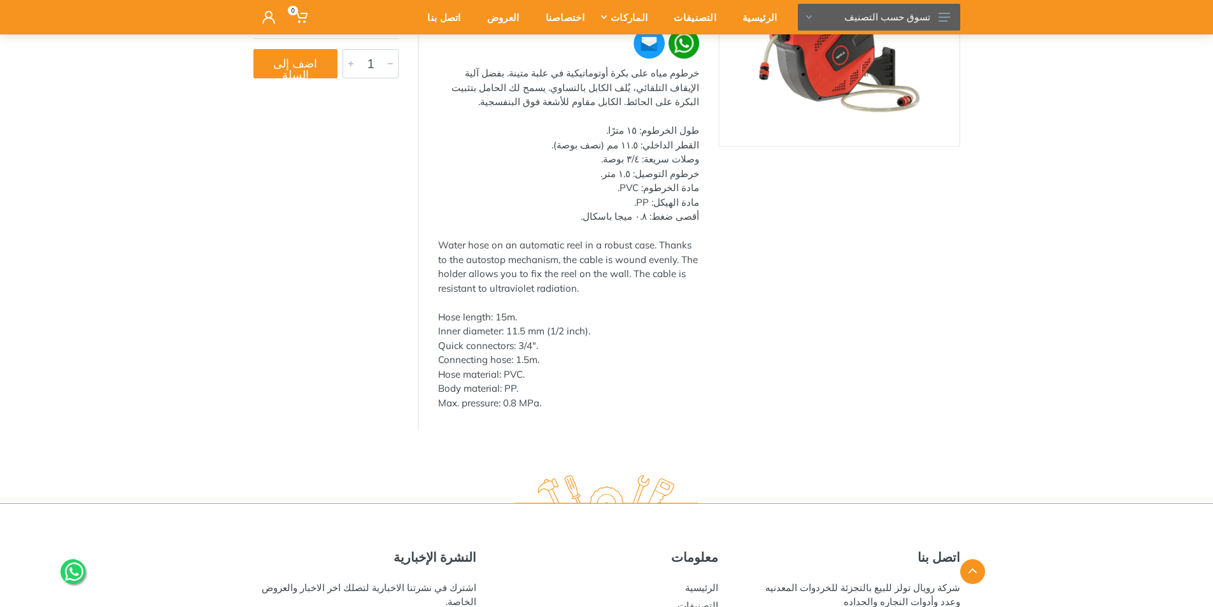
scroll to position [53, 0]
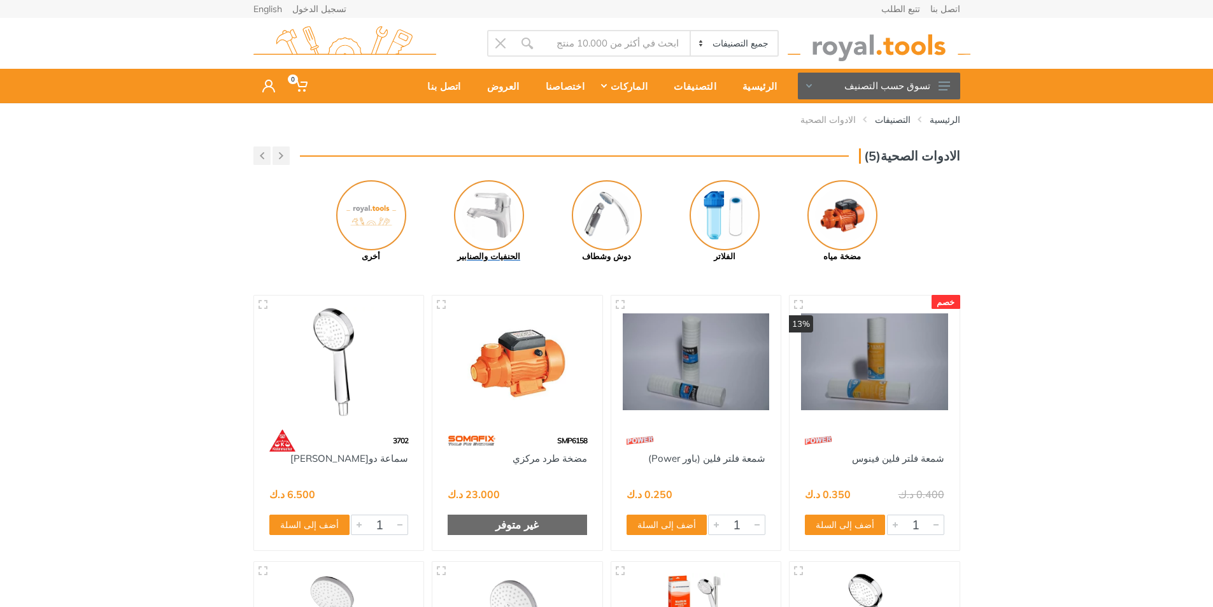
click at [493, 229] on img at bounding box center [489, 215] width 70 height 70
